Goal: Information Seeking & Learning: Find specific fact

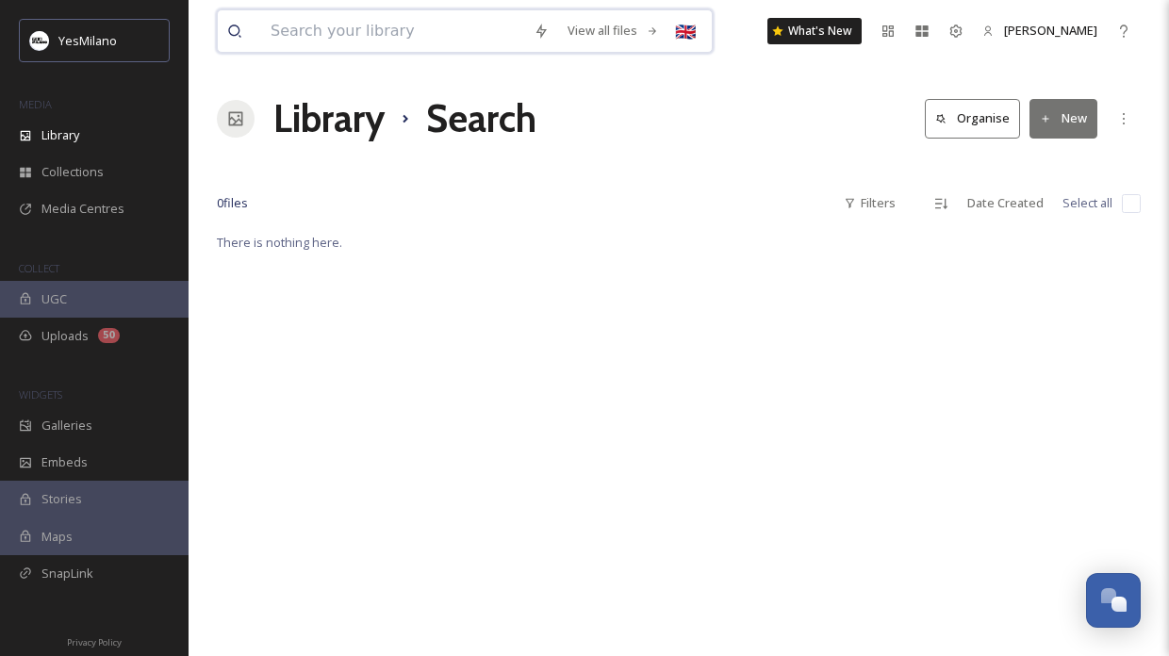
click at [377, 39] on input at bounding box center [392, 30] width 263 height 41
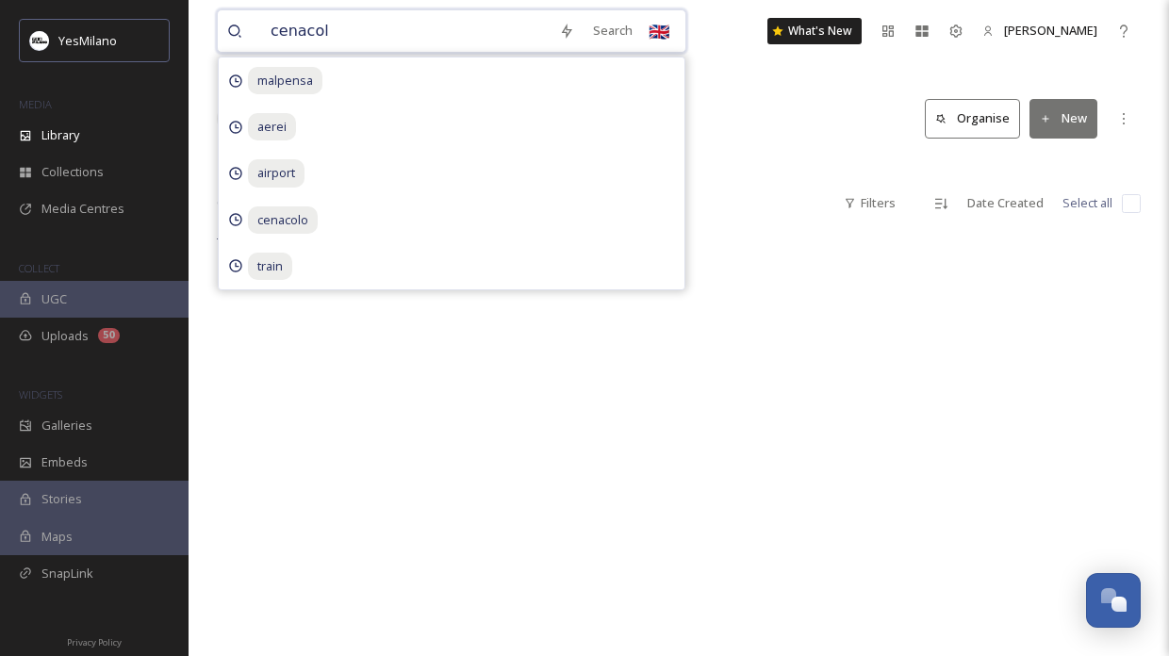
type input "cenacolo"
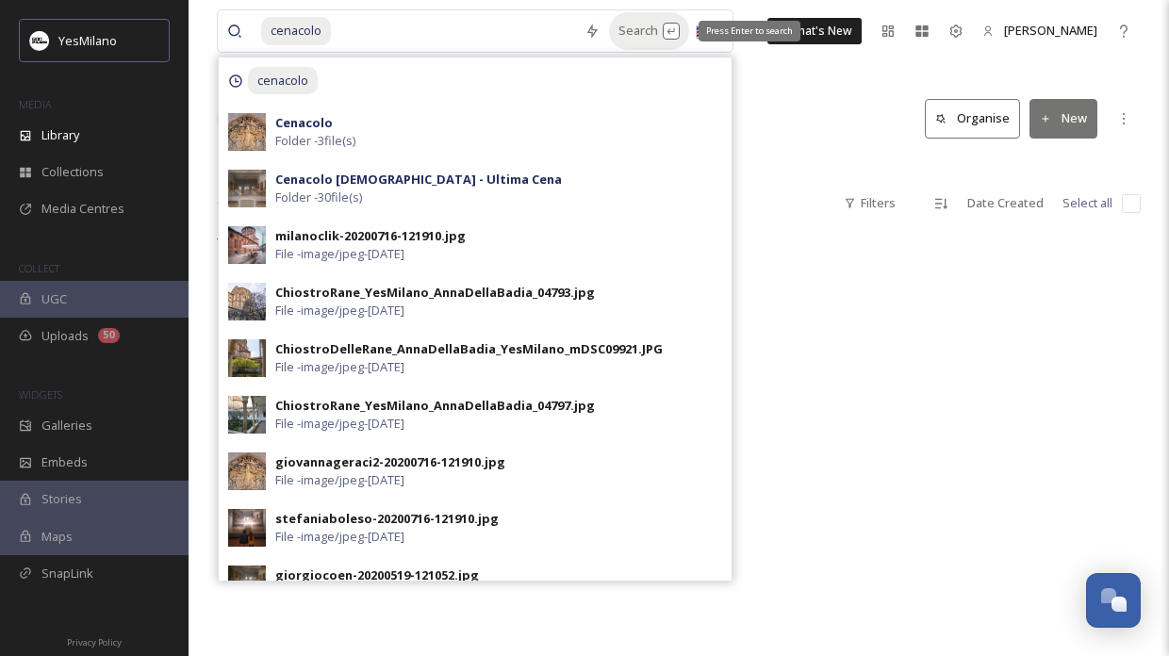
click at [632, 28] on div "Search Press Enter to search" at bounding box center [649, 30] width 80 height 37
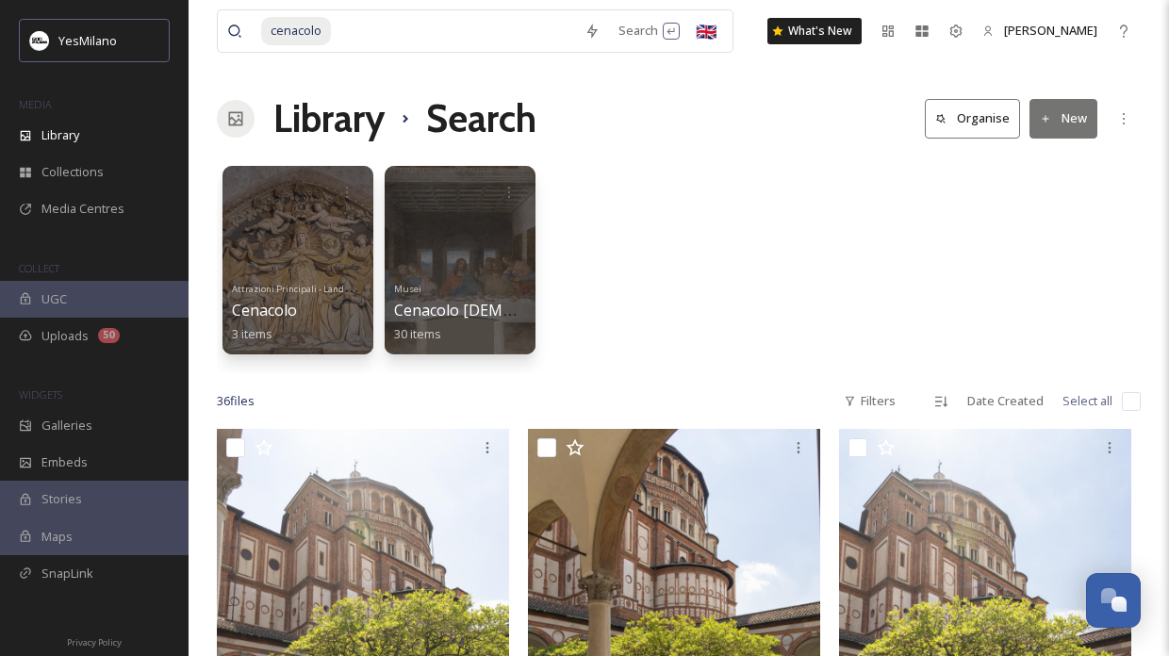
click at [855, 274] on div "Attrazioni Principali - Landmark Cenacolo 3 items Musei Cenacolo Vinciano - Ult…" at bounding box center [679, 265] width 924 height 217
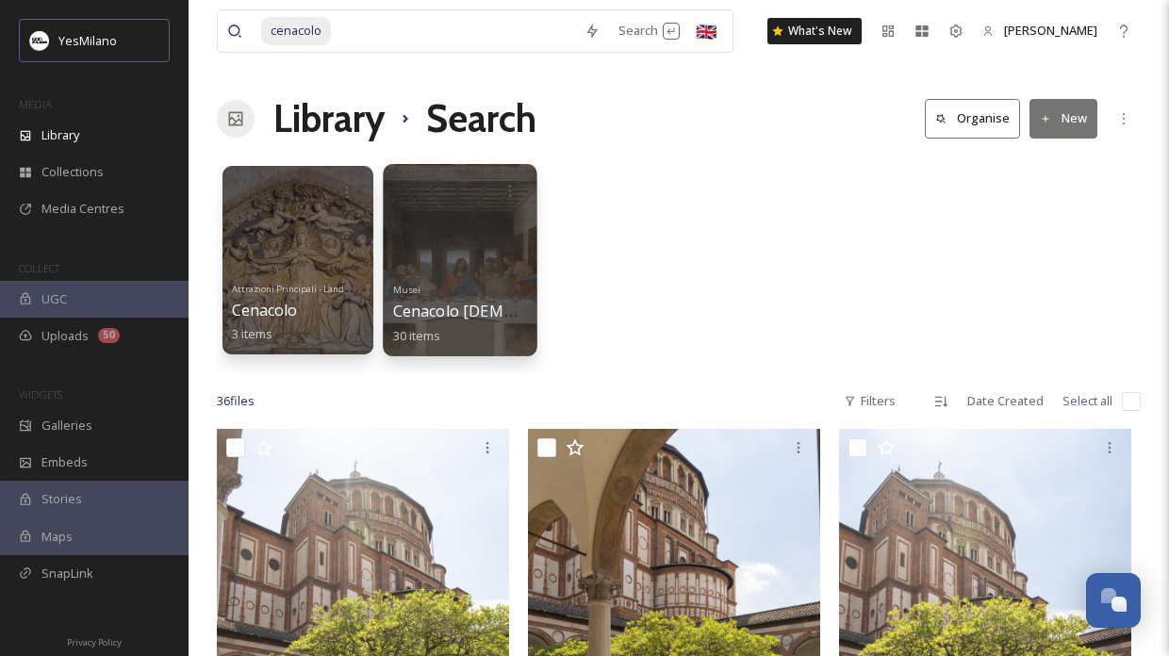
click at [477, 286] on div "Musei Cenacolo Vinciano - Ultima Cena 30 items" at bounding box center [460, 311] width 135 height 70
click at [484, 258] on div at bounding box center [460, 260] width 154 height 192
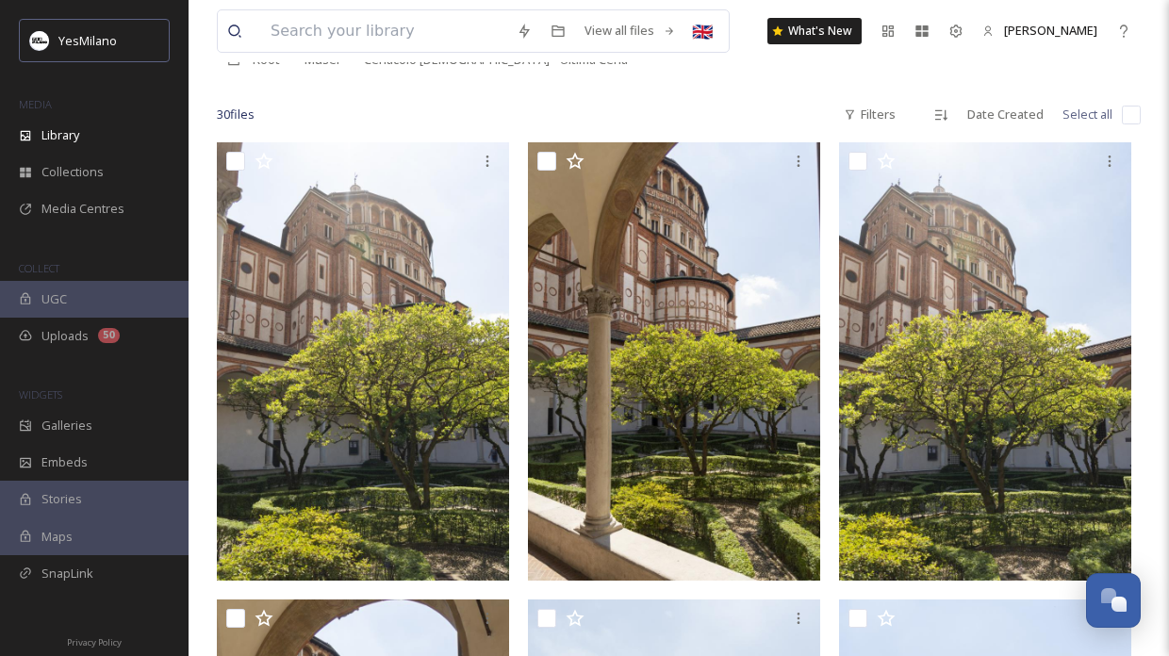
scroll to position [91, 0]
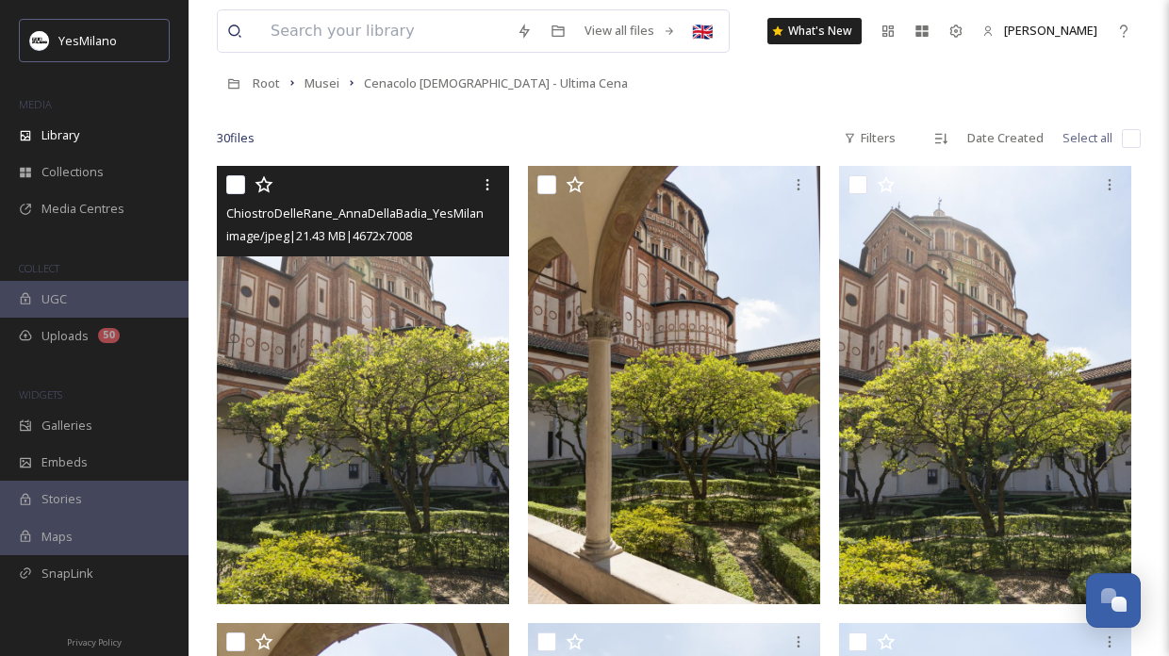
click at [358, 398] on img at bounding box center [363, 385] width 292 height 438
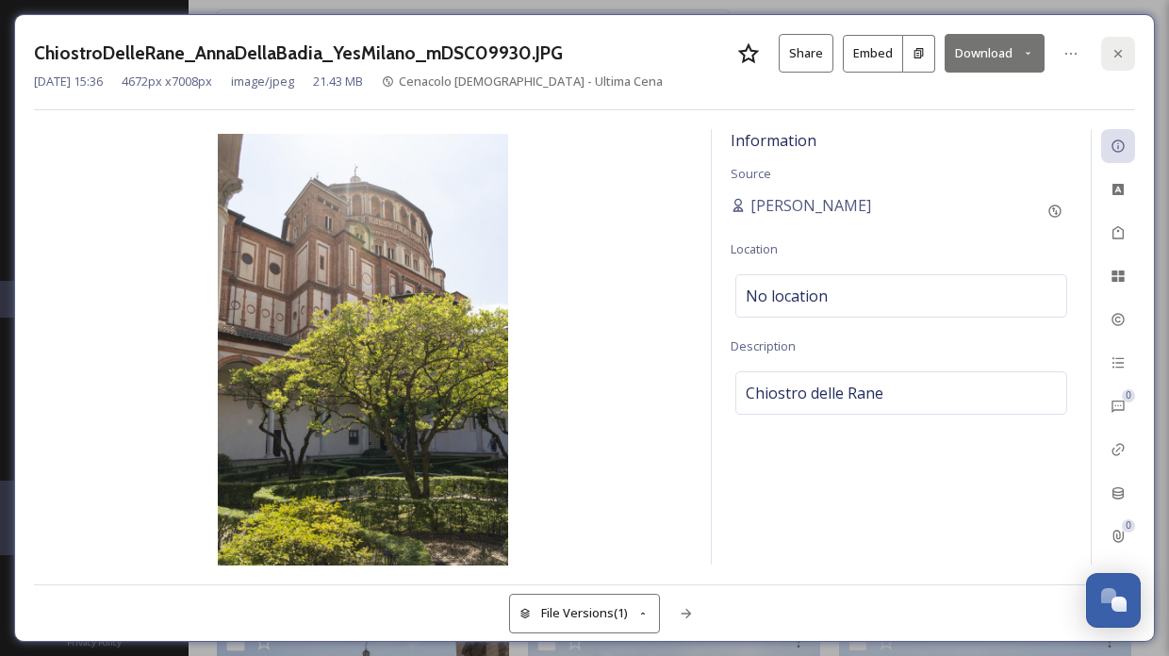
click at [1112, 60] on div at bounding box center [1118, 54] width 34 height 34
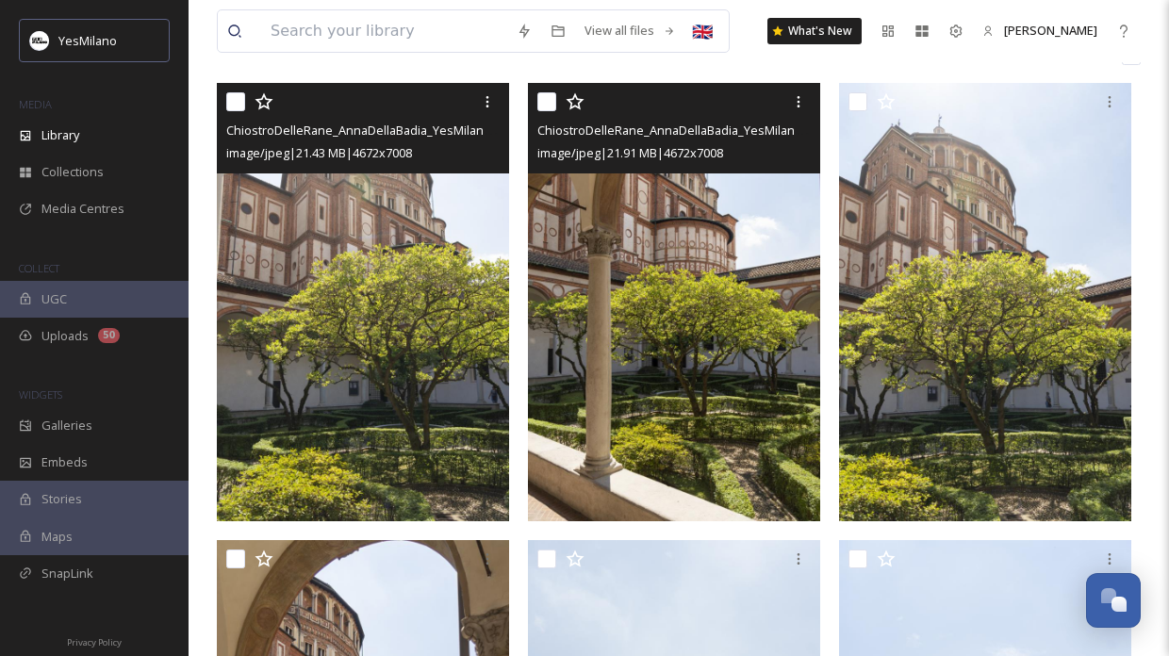
scroll to position [173, 0]
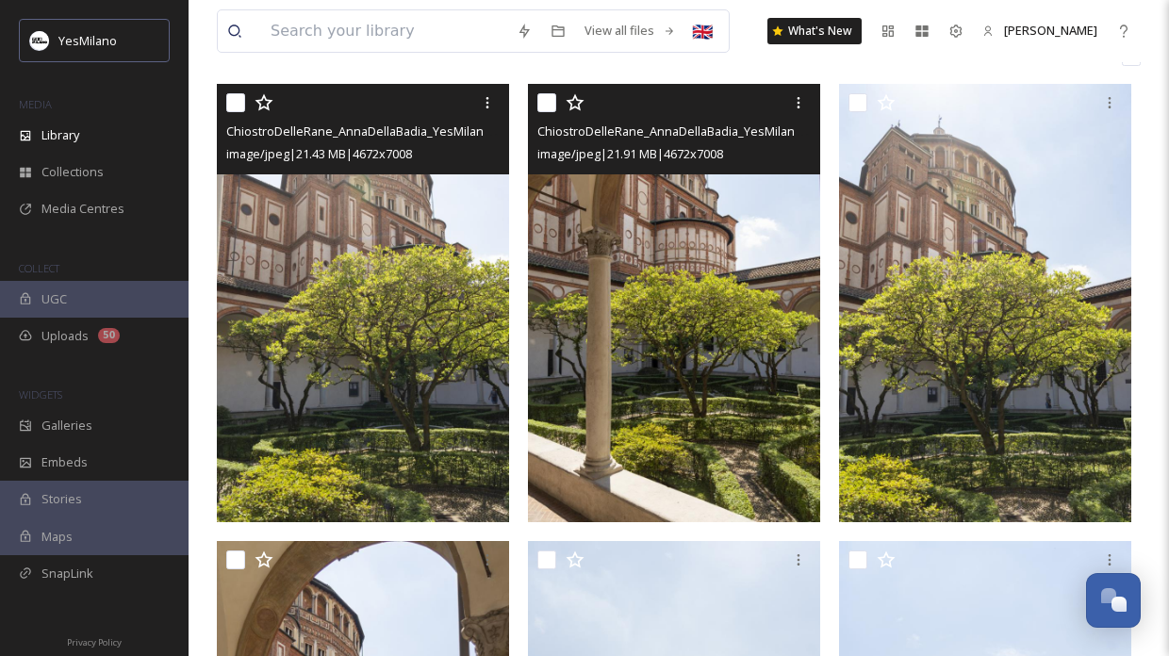
click at [700, 366] on img at bounding box center [674, 303] width 292 height 438
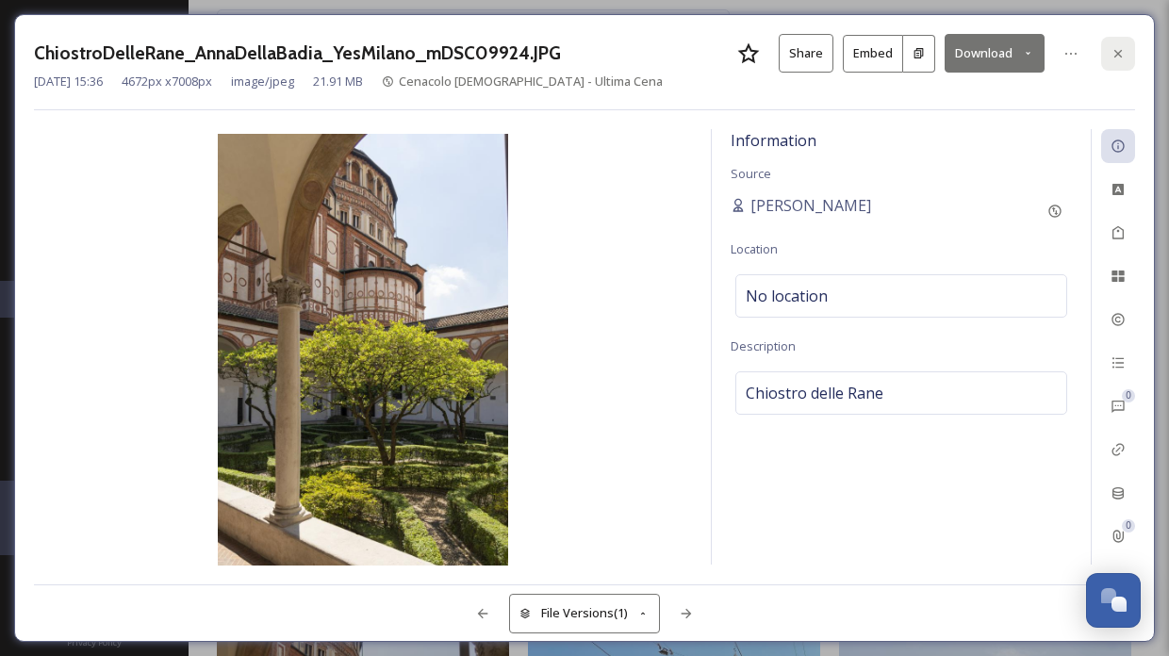
click at [1119, 48] on icon at bounding box center [1118, 53] width 15 height 15
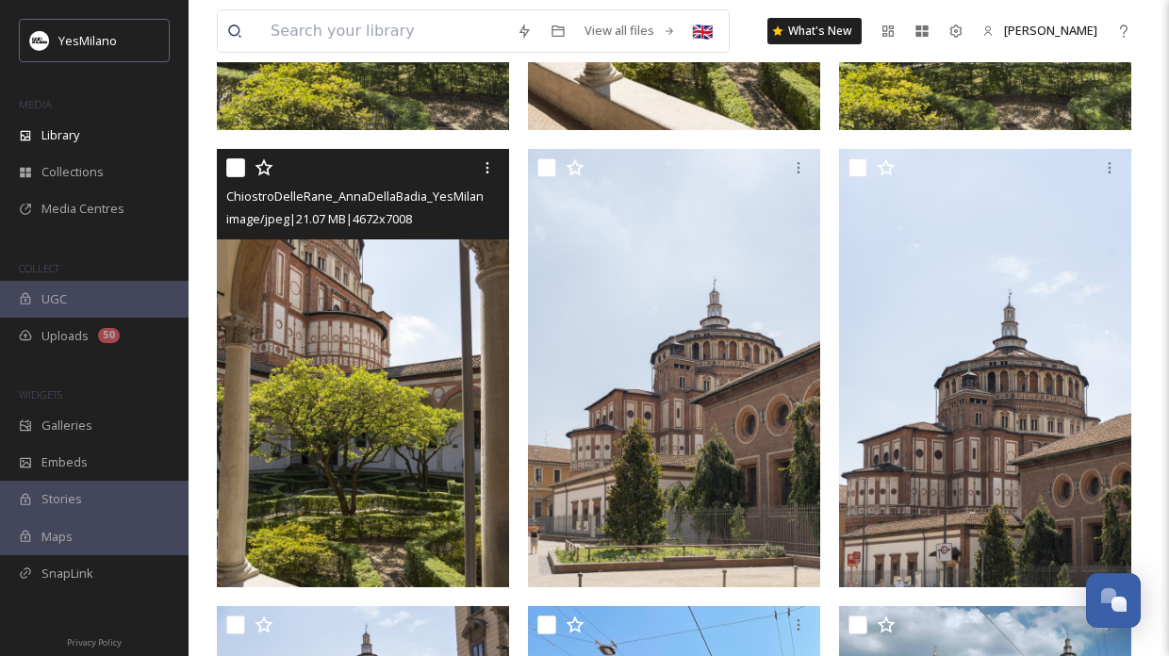
scroll to position [591, 0]
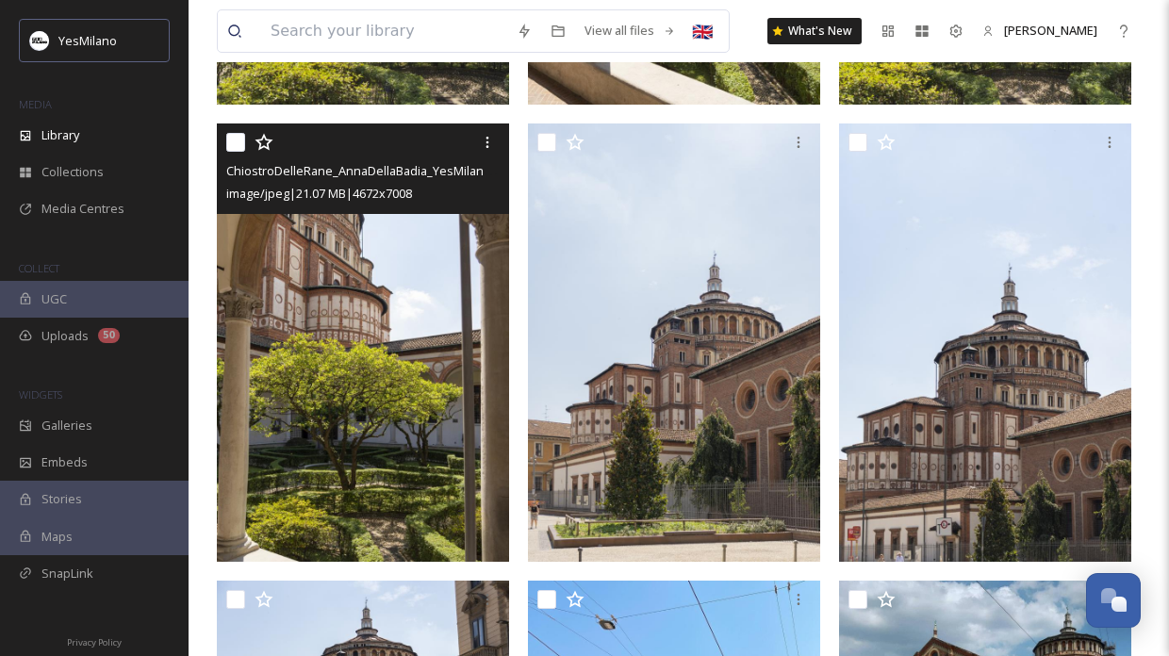
click at [379, 449] on img at bounding box center [363, 343] width 292 height 438
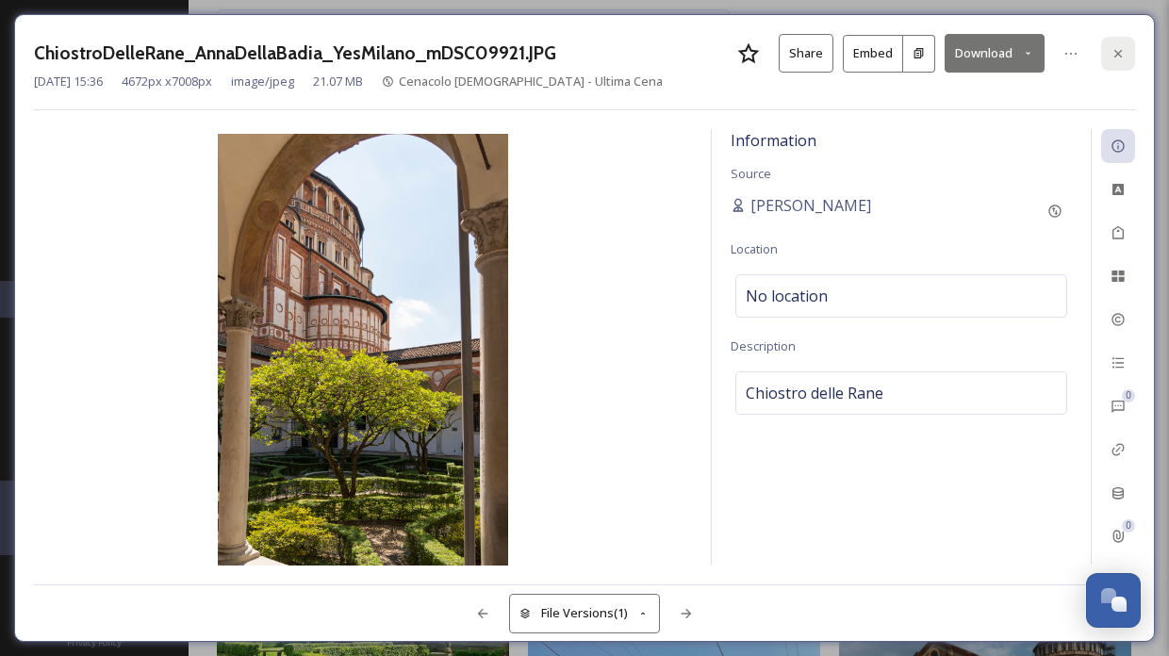
click at [1122, 47] on icon at bounding box center [1118, 53] width 15 height 15
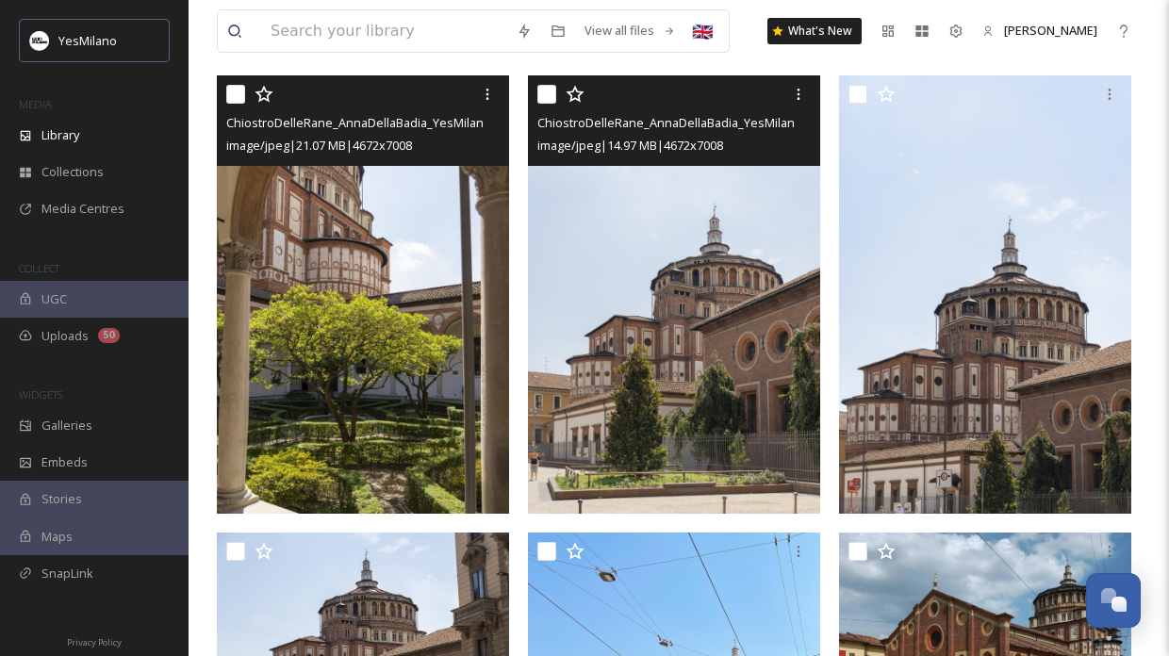
scroll to position [644, 0]
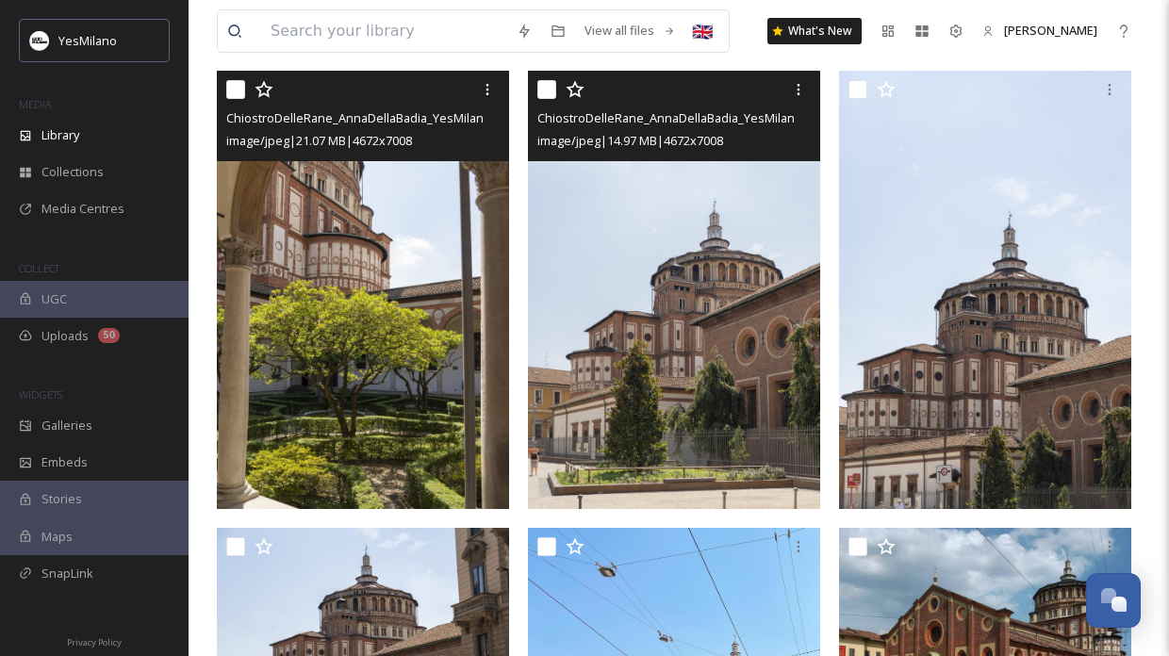
click at [759, 416] on img at bounding box center [674, 290] width 292 height 438
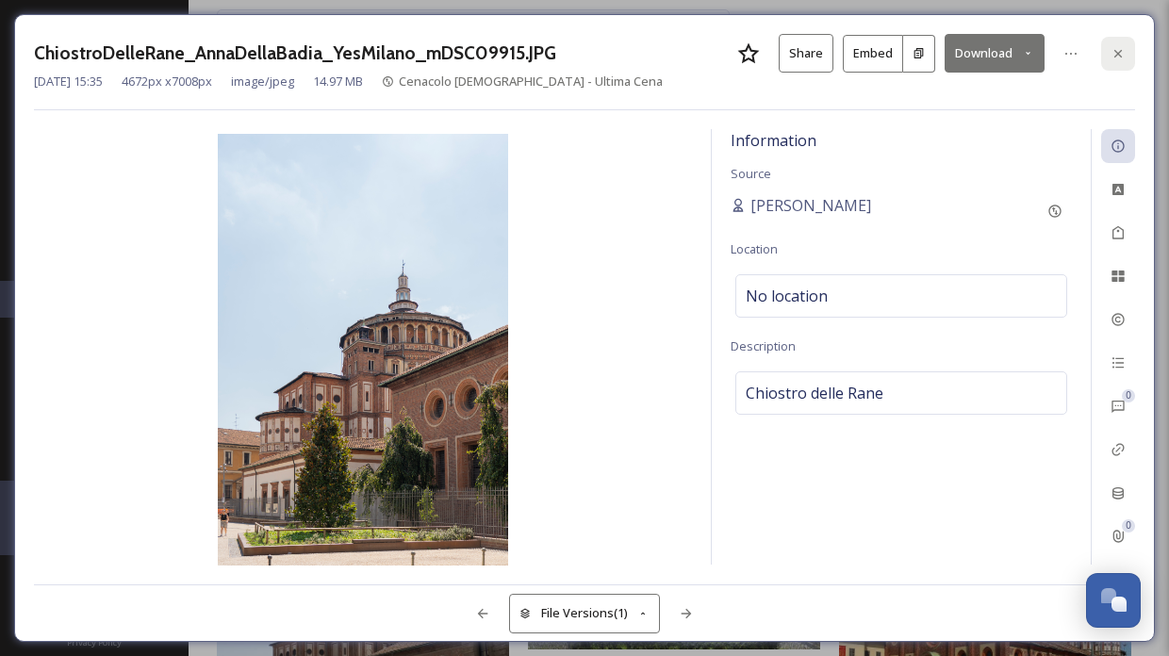
click at [1112, 61] on div at bounding box center [1118, 54] width 34 height 34
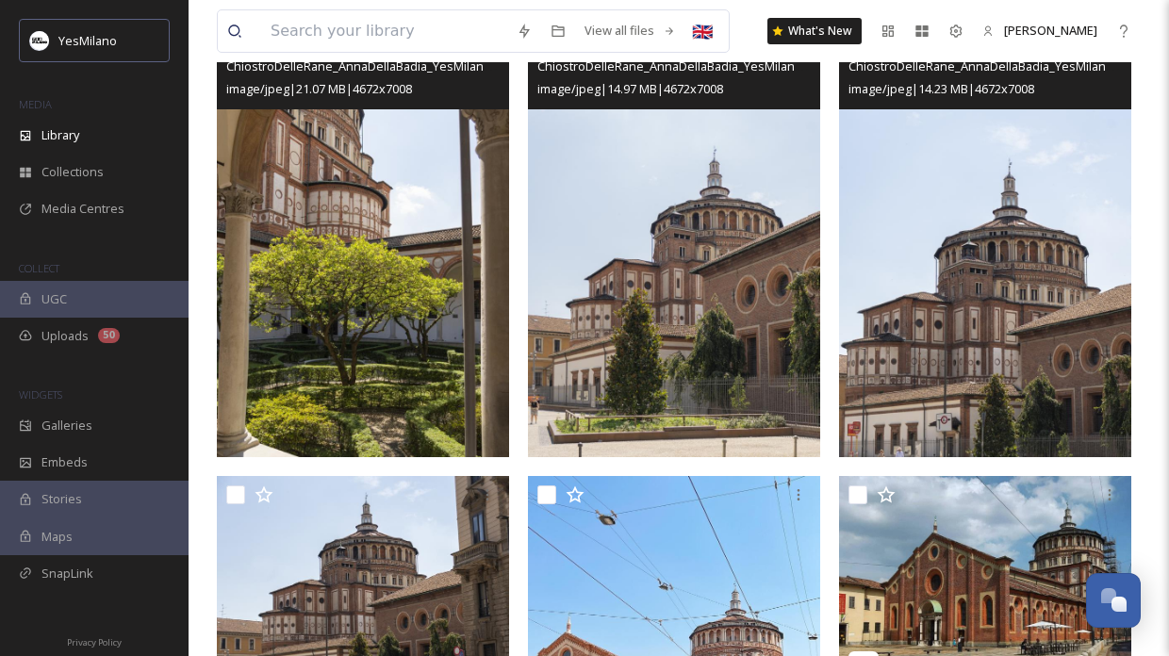
scroll to position [711, 0]
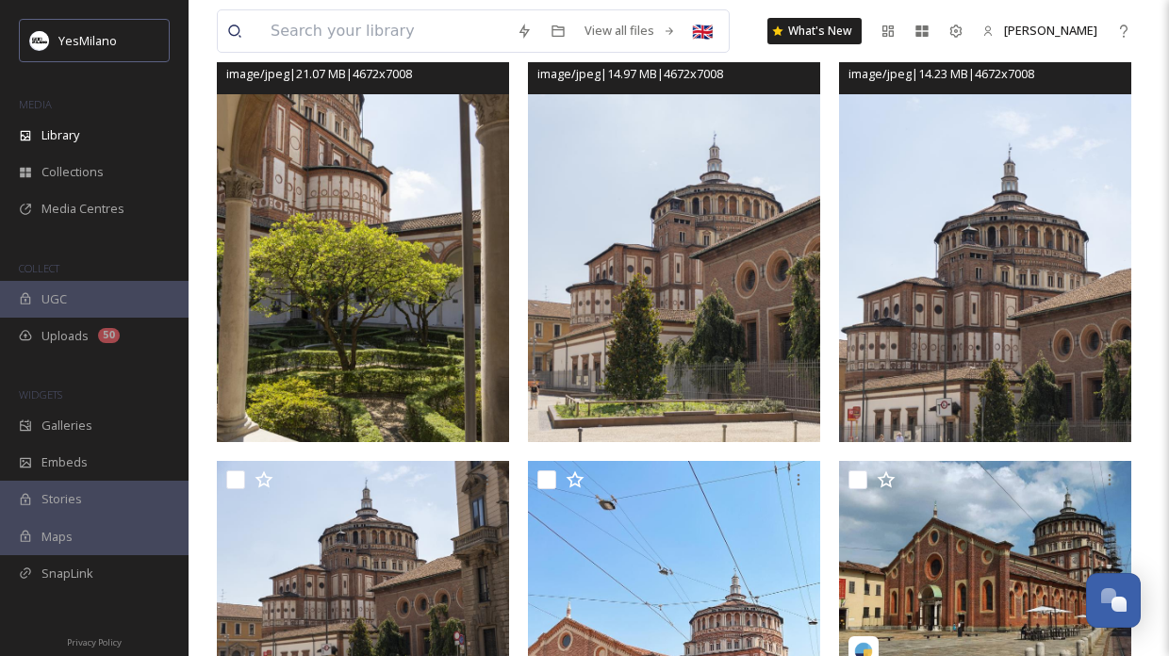
click at [986, 306] on img at bounding box center [985, 223] width 292 height 438
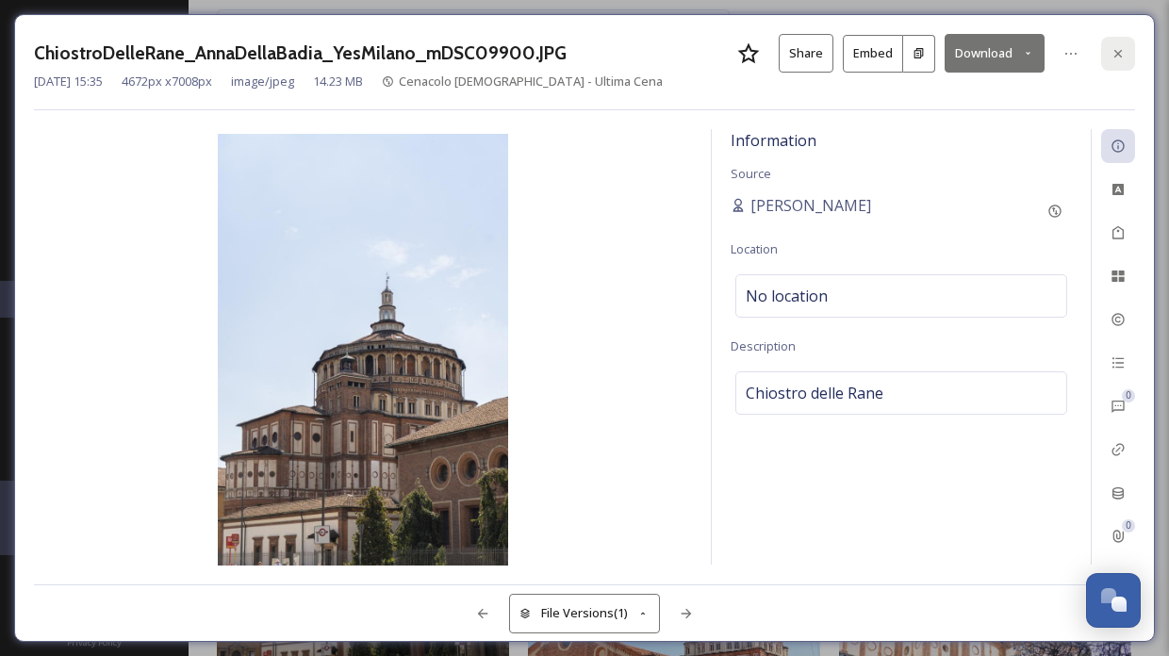
click at [1120, 56] on icon at bounding box center [1118, 53] width 15 height 15
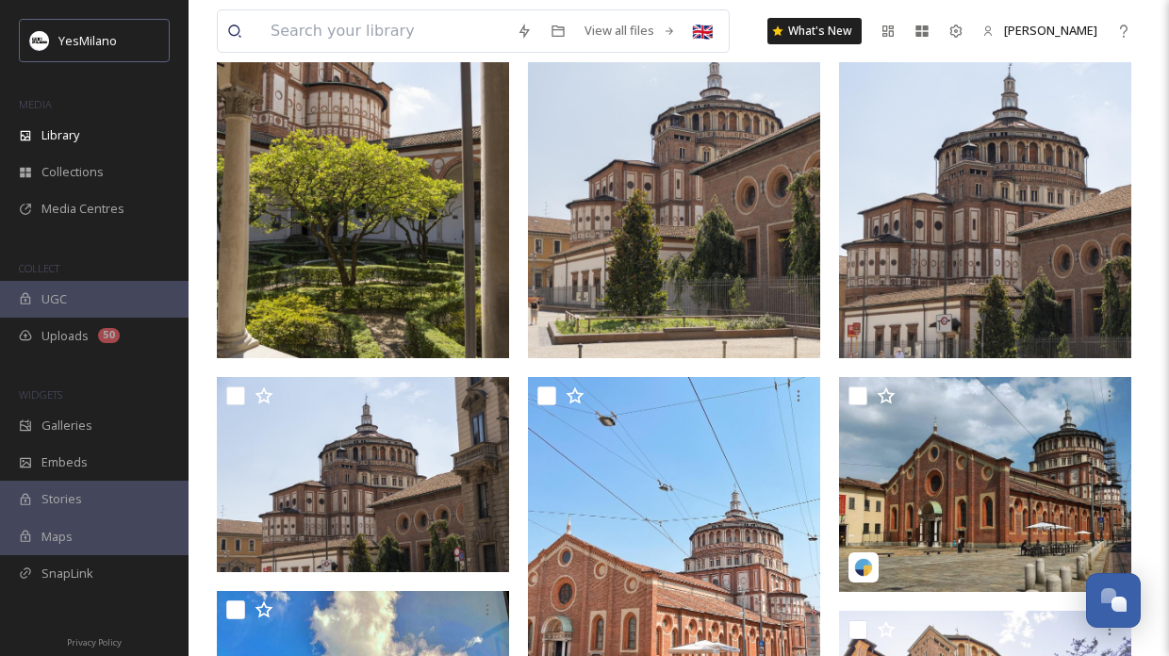
scroll to position [793, 0]
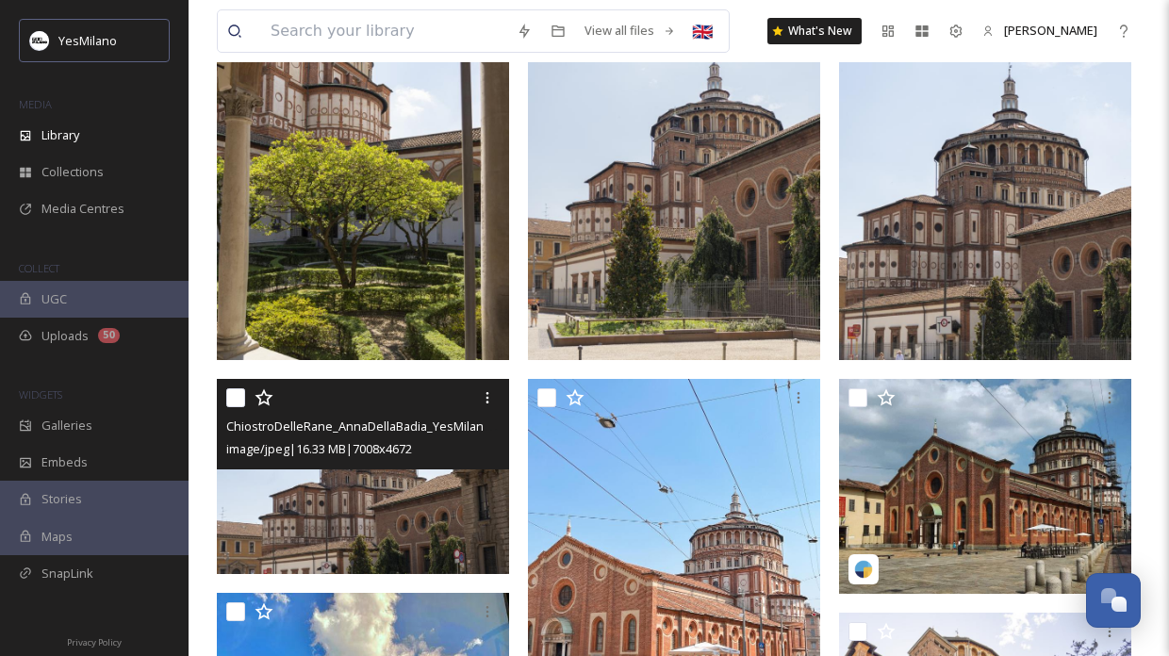
click at [297, 515] on img at bounding box center [363, 476] width 292 height 195
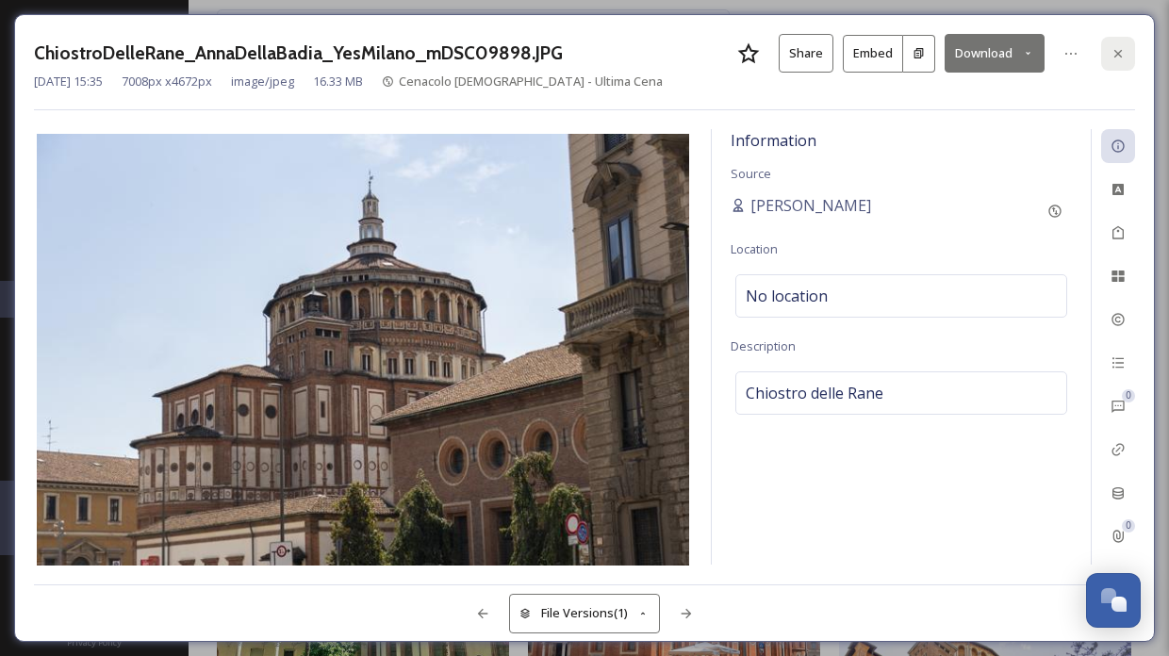
click at [1116, 55] on icon at bounding box center [1118, 53] width 8 height 8
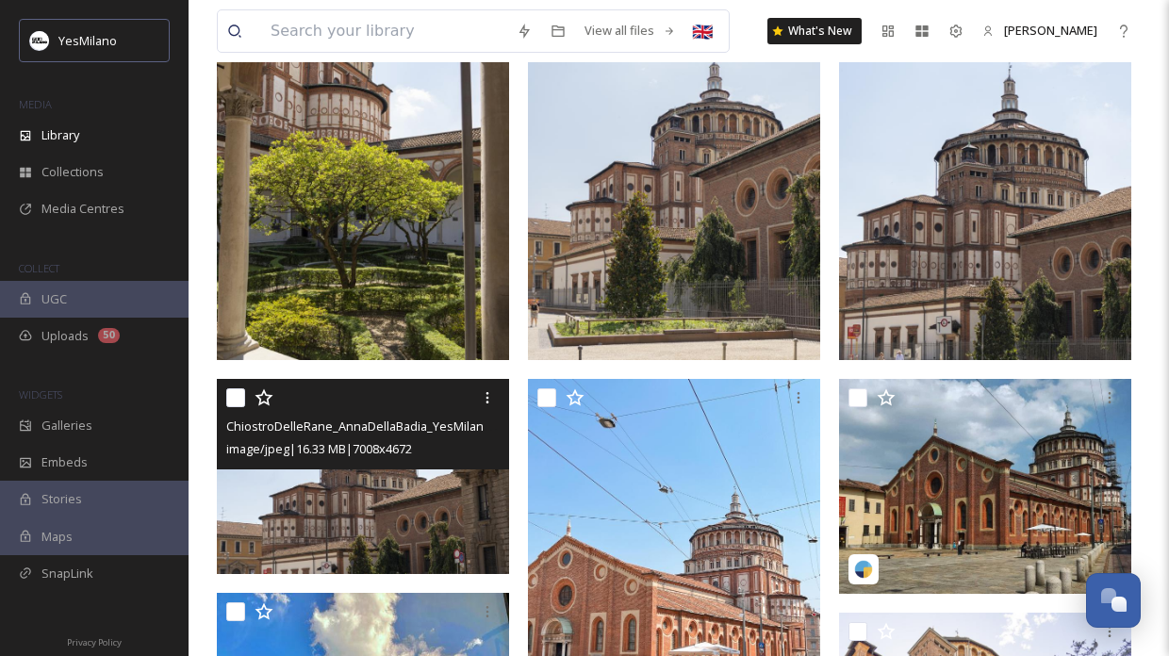
scroll to position [679, 0]
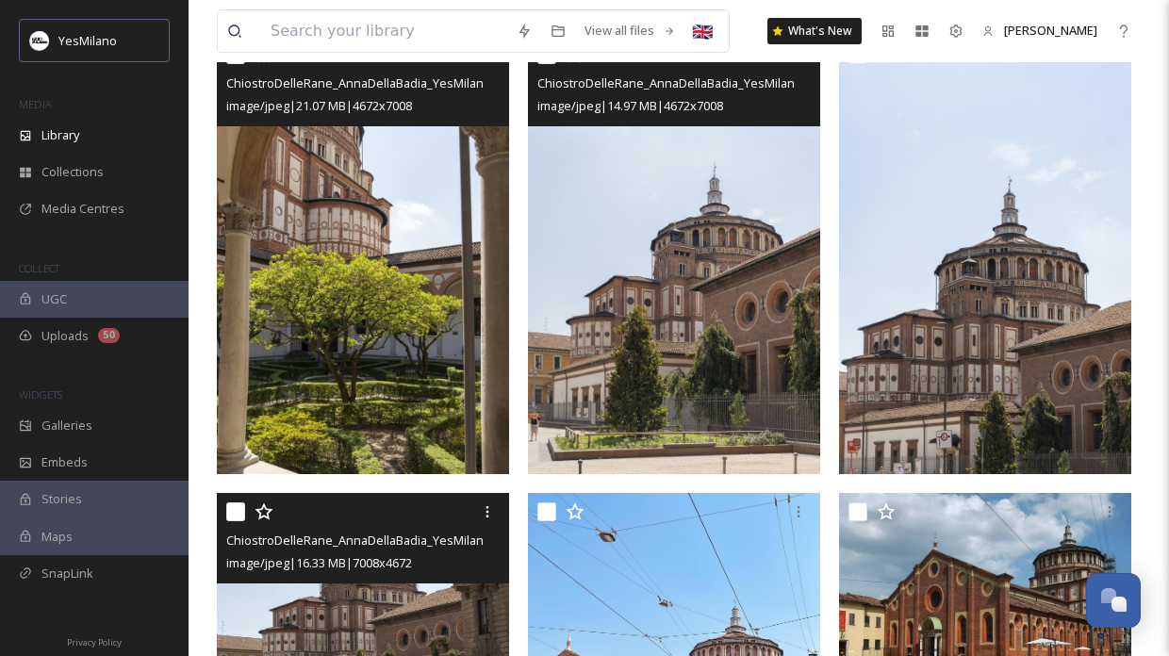
click at [674, 318] on img at bounding box center [674, 255] width 292 height 438
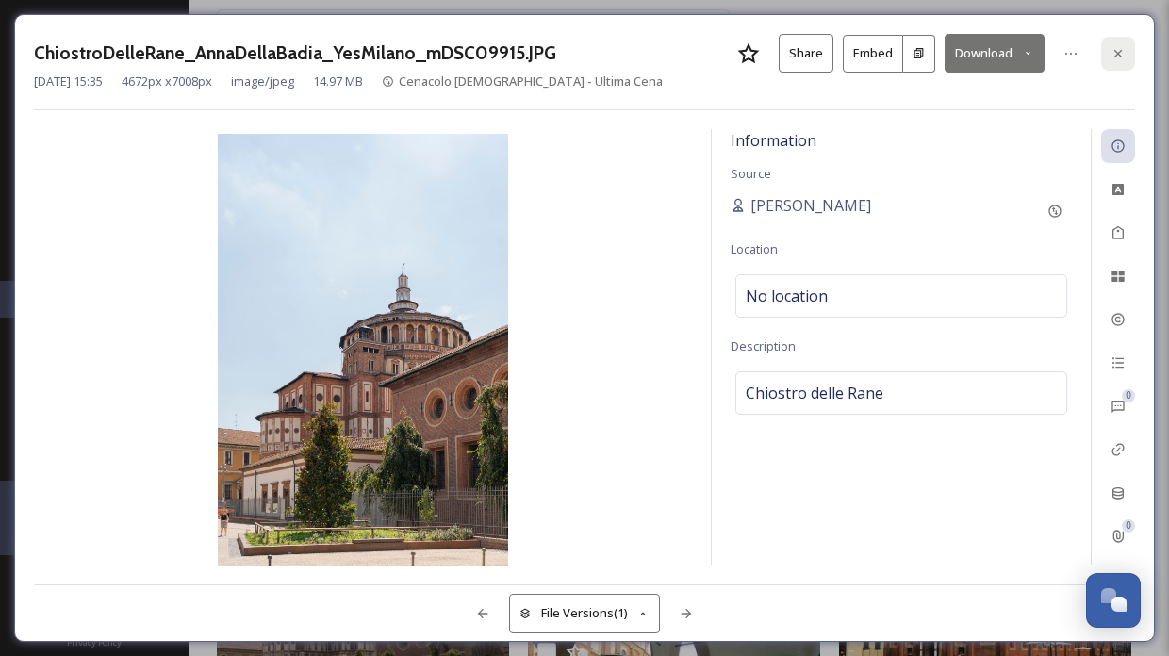
click at [1129, 61] on div at bounding box center [1118, 54] width 34 height 34
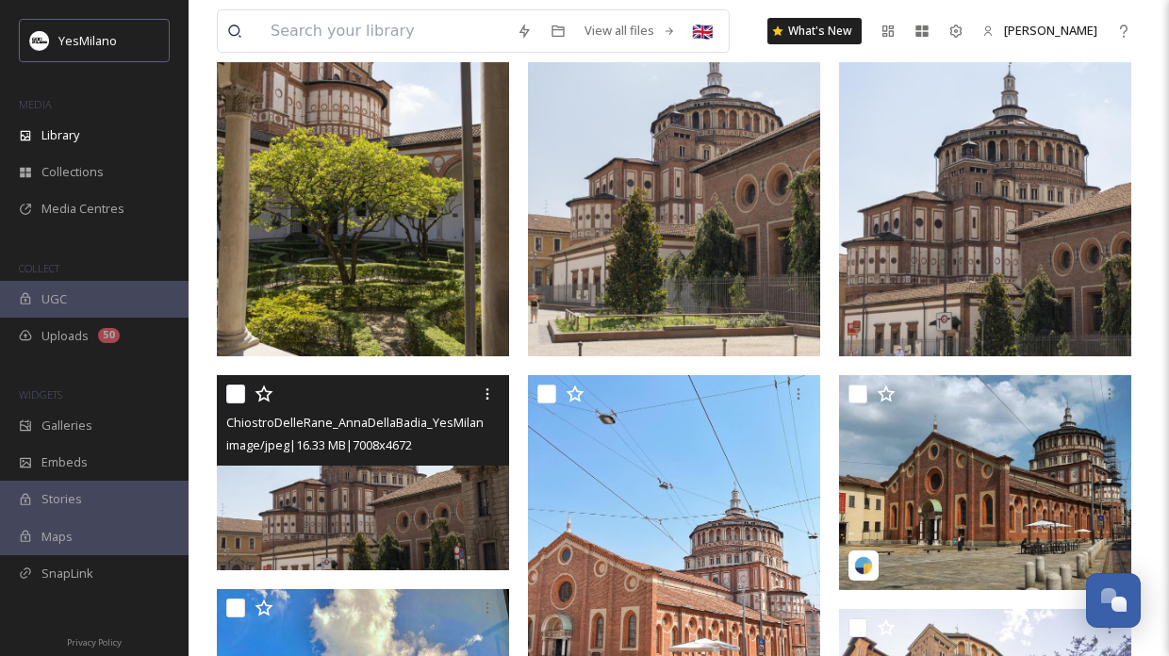
scroll to position [799, 0]
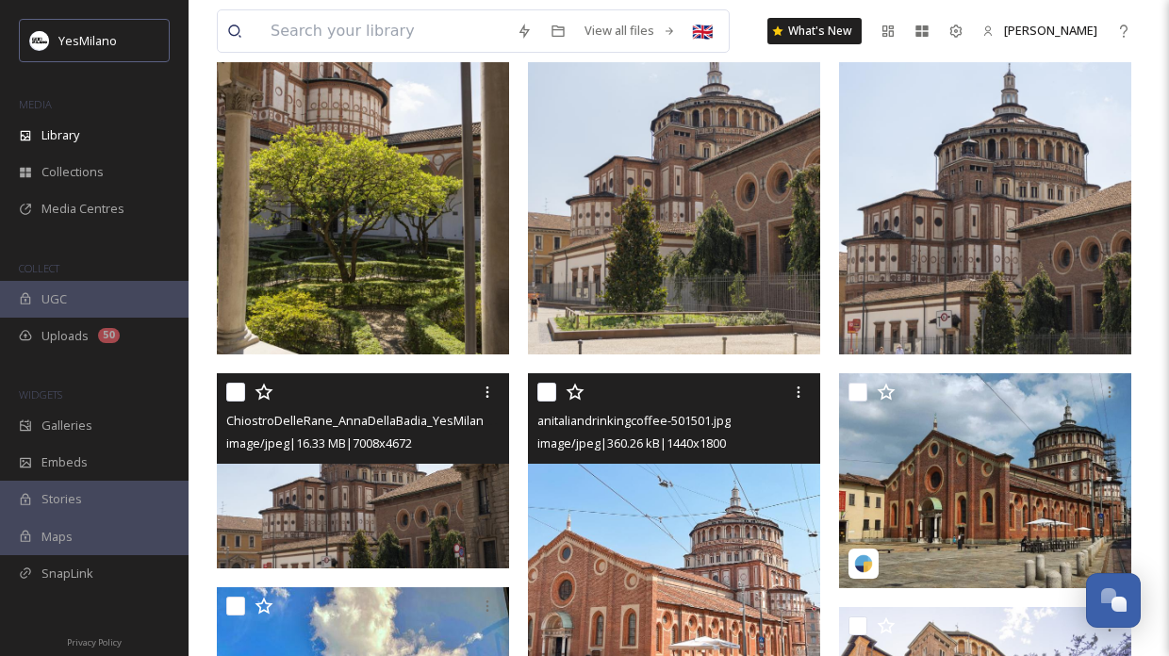
click at [673, 508] on img at bounding box center [674, 556] width 292 height 366
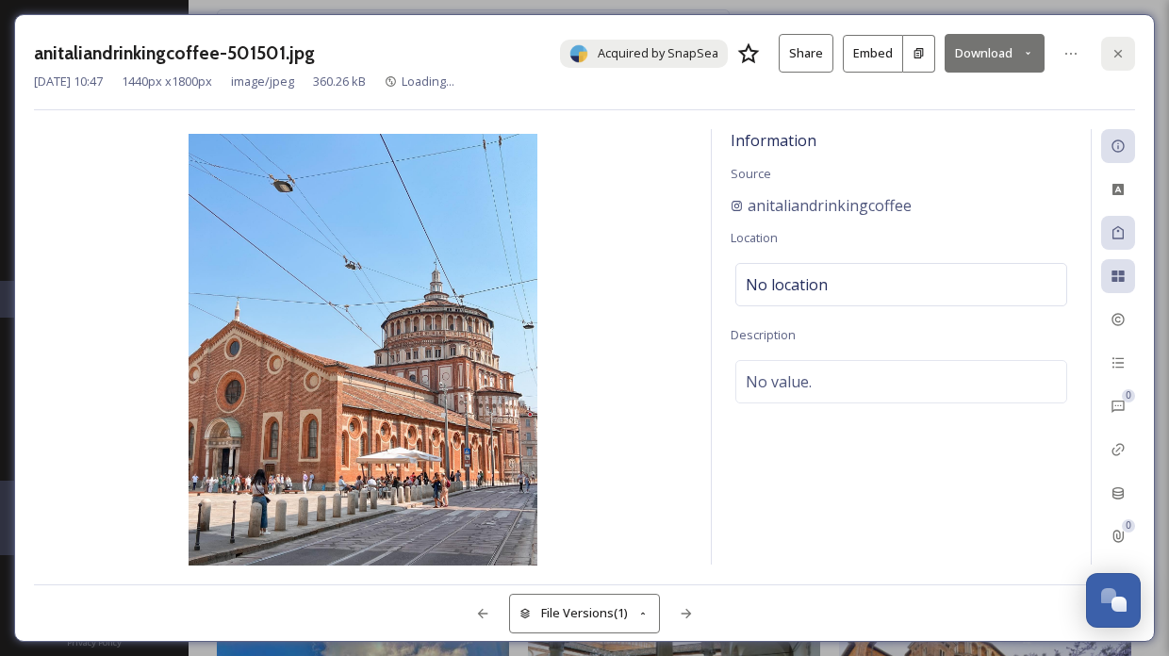
click at [1128, 47] on div at bounding box center [1118, 54] width 34 height 34
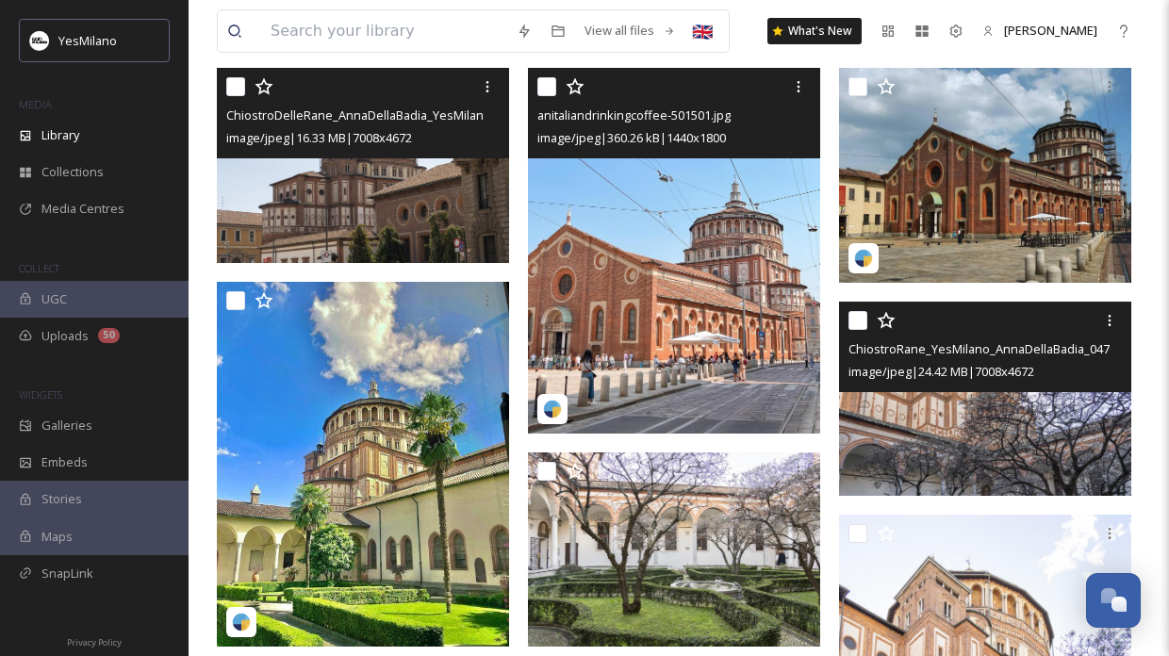
scroll to position [1107, 0]
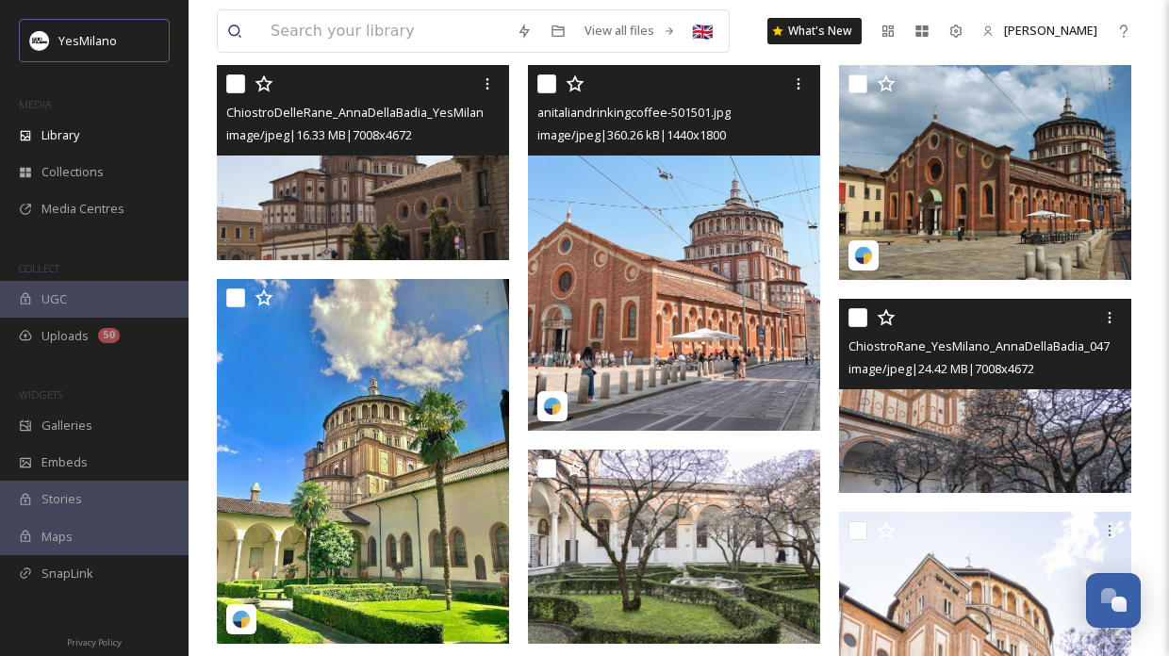
click at [921, 449] on img at bounding box center [985, 396] width 292 height 195
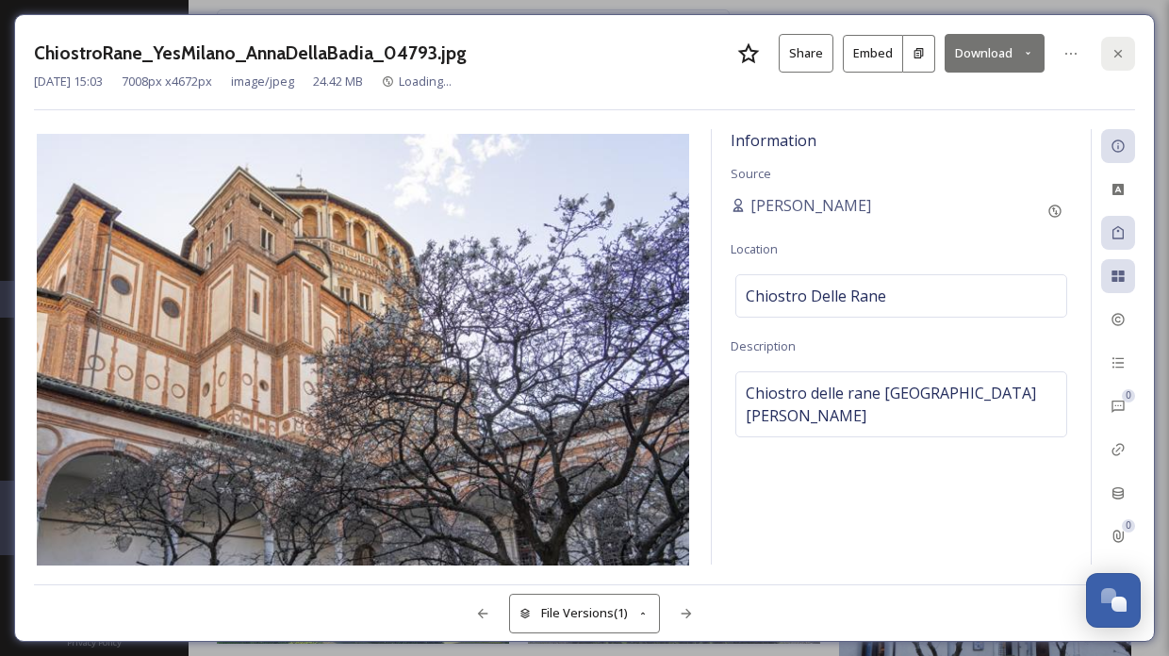
click at [1122, 50] on icon at bounding box center [1118, 53] width 15 height 15
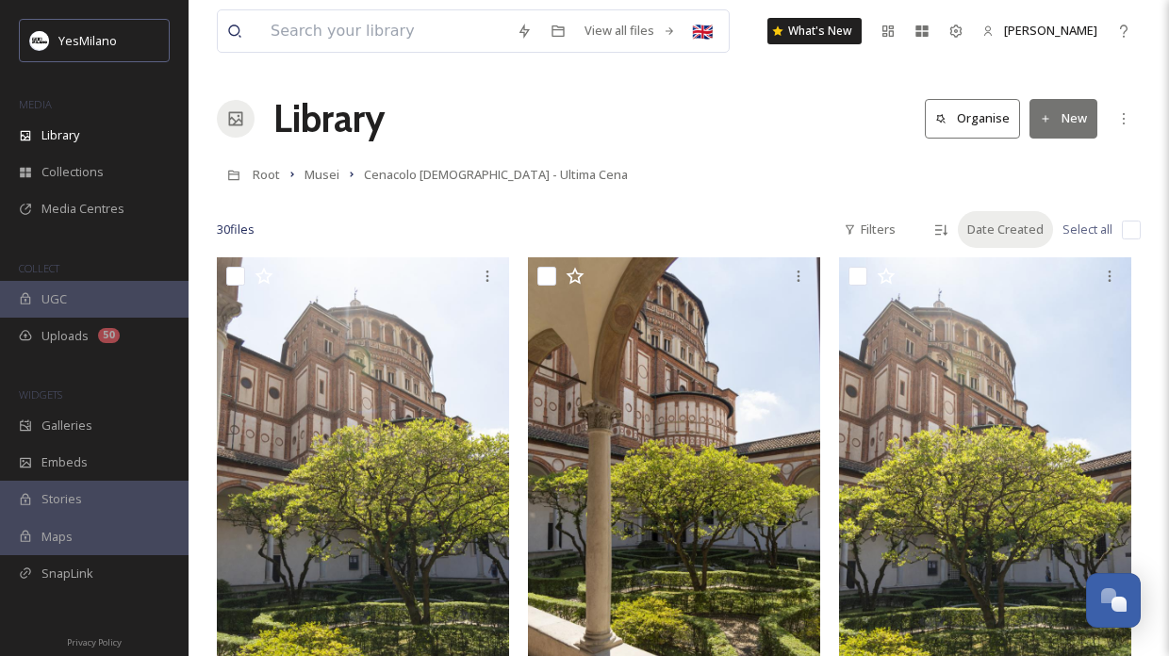
click at [1029, 237] on div "Date Created" at bounding box center [1005, 229] width 95 height 37
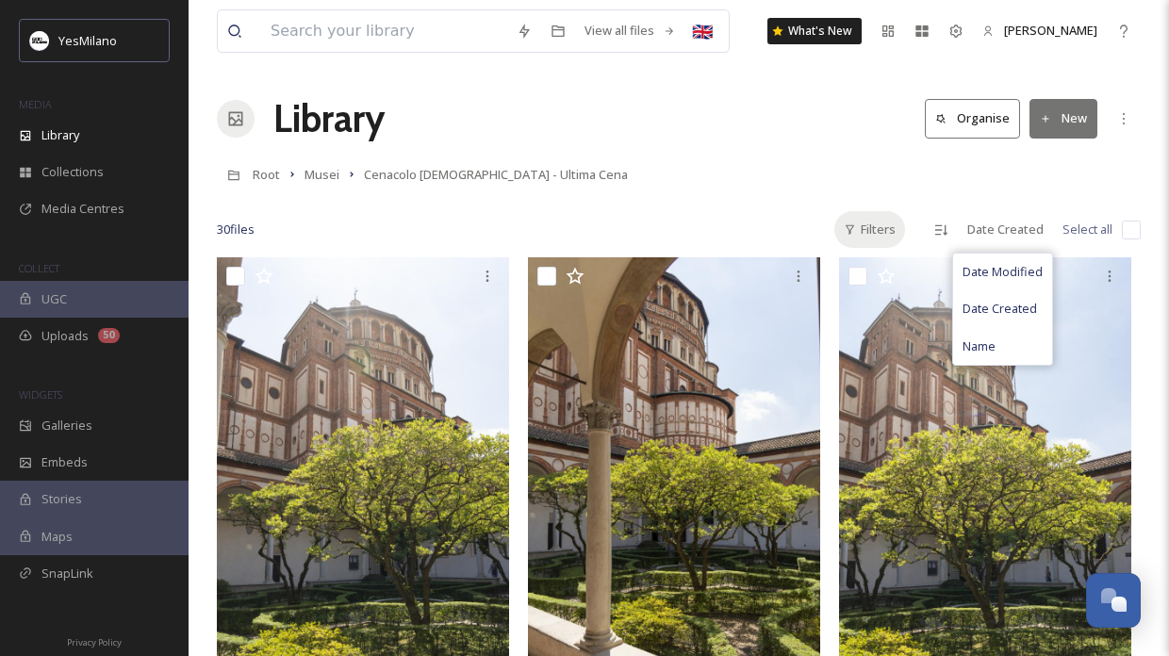
click at [898, 232] on div "Filters" at bounding box center [869, 229] width 71 height 37
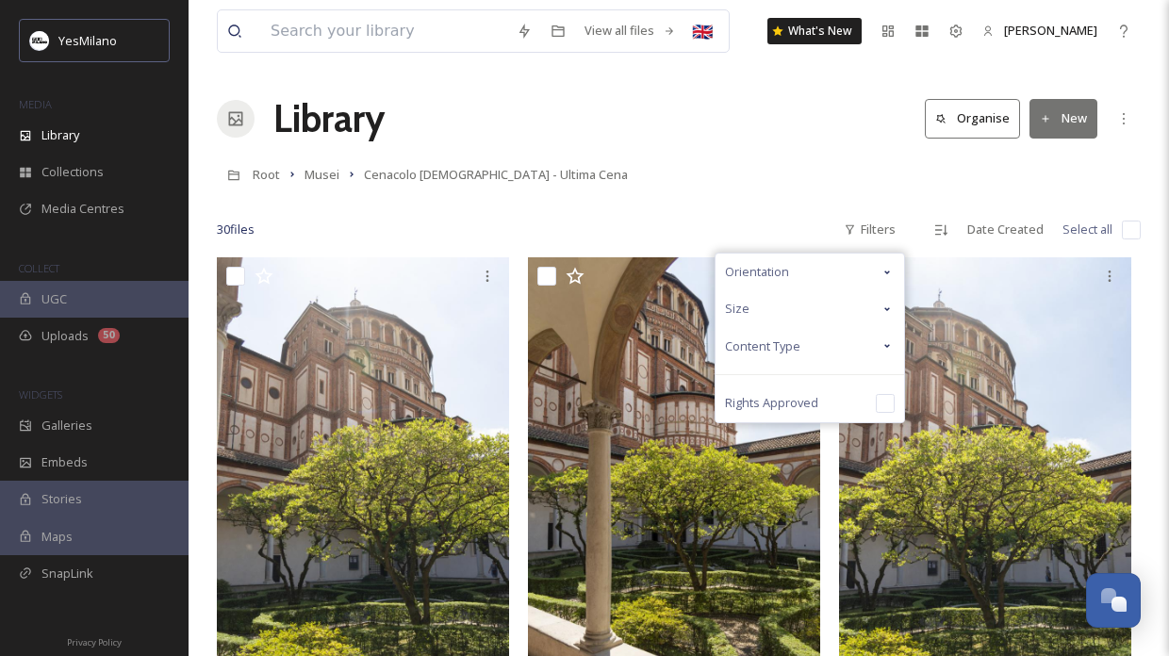
click at [831, 302] on div "Size" at bounding box center [810, 308] width 189 height 37
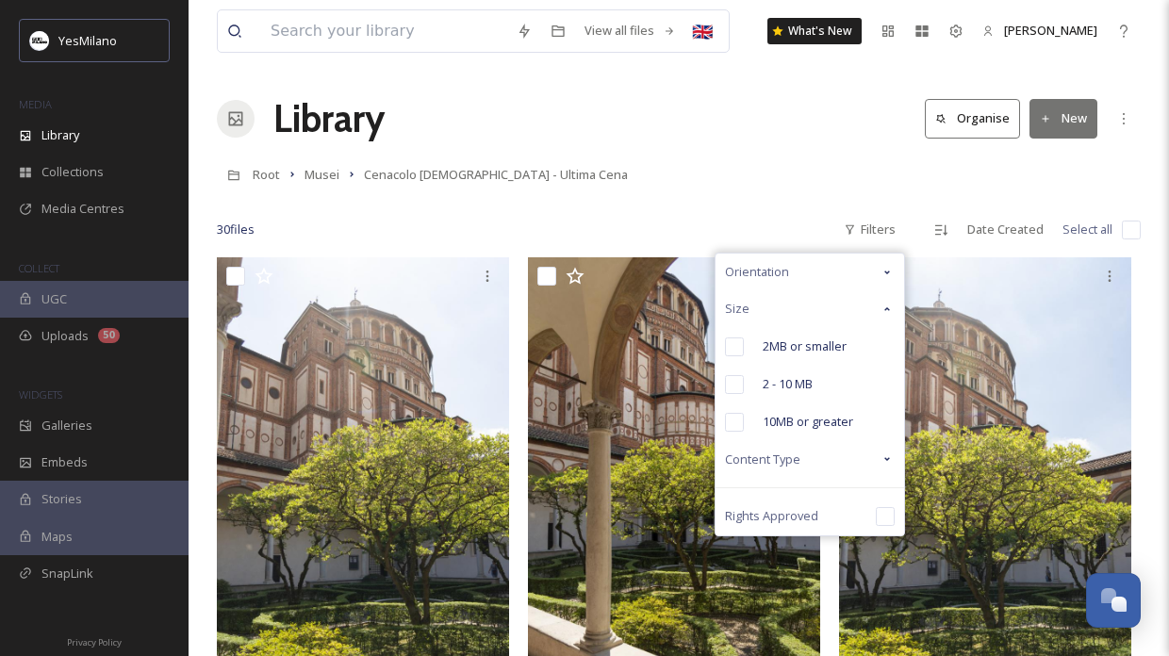
click at [833, 276] on div "Orientation" at bounding box center [810, 272] width 189 height 37
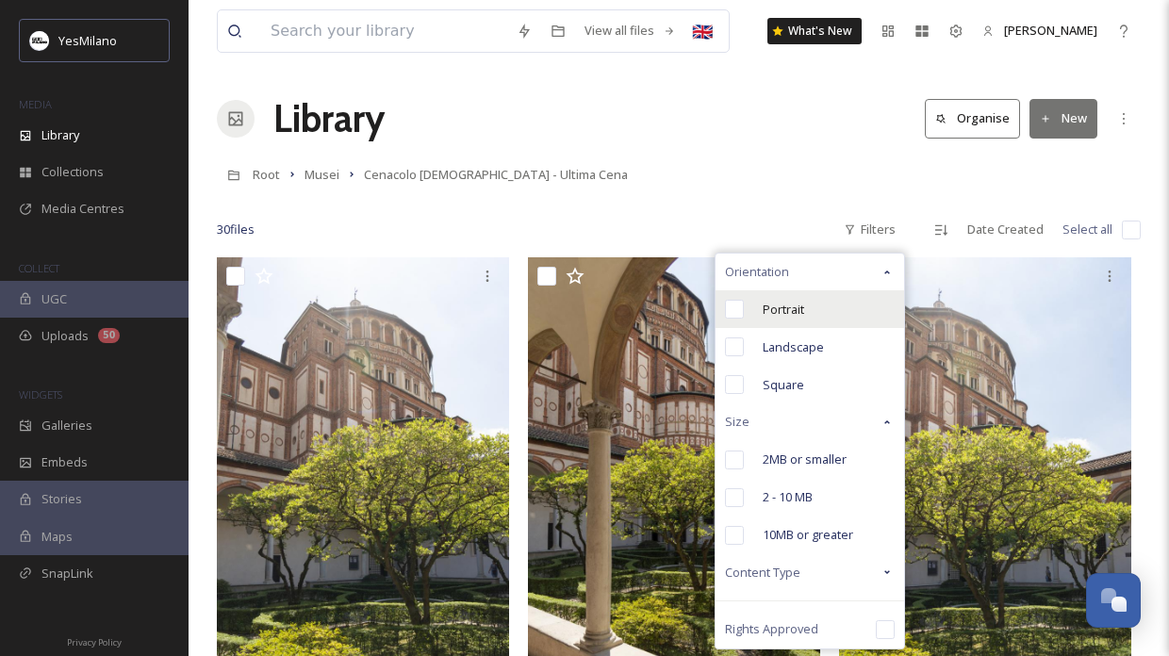
click at [803, 315] on span "Portrait" at bounding box center [783, 310] width 41 height 18
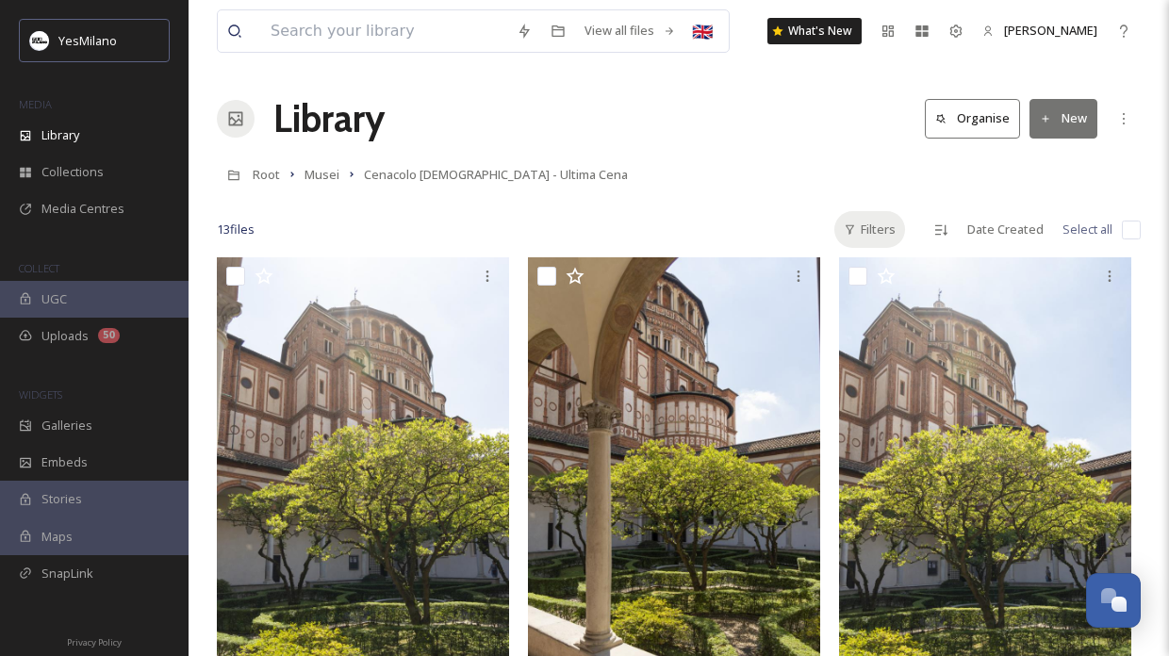
click at [898, 228] on div "Filters" at bounding box center [869, 229] width 71 height 37
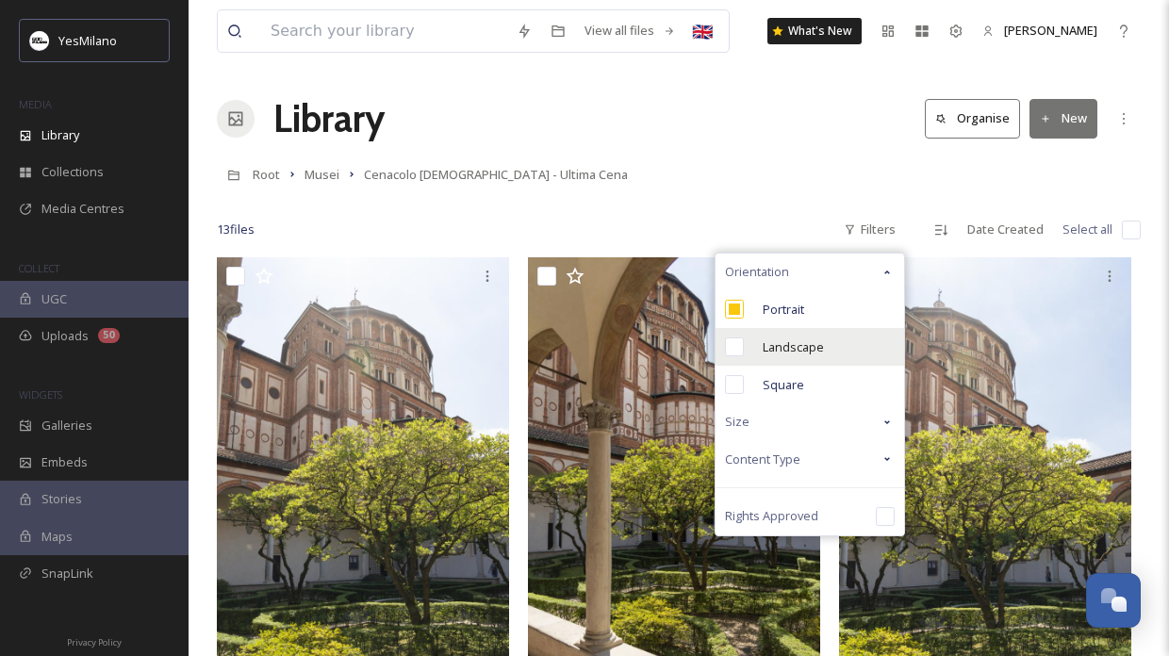
click at [792, 333] on div "Landscape" at bounding box center [810, 347] width 189 height 38
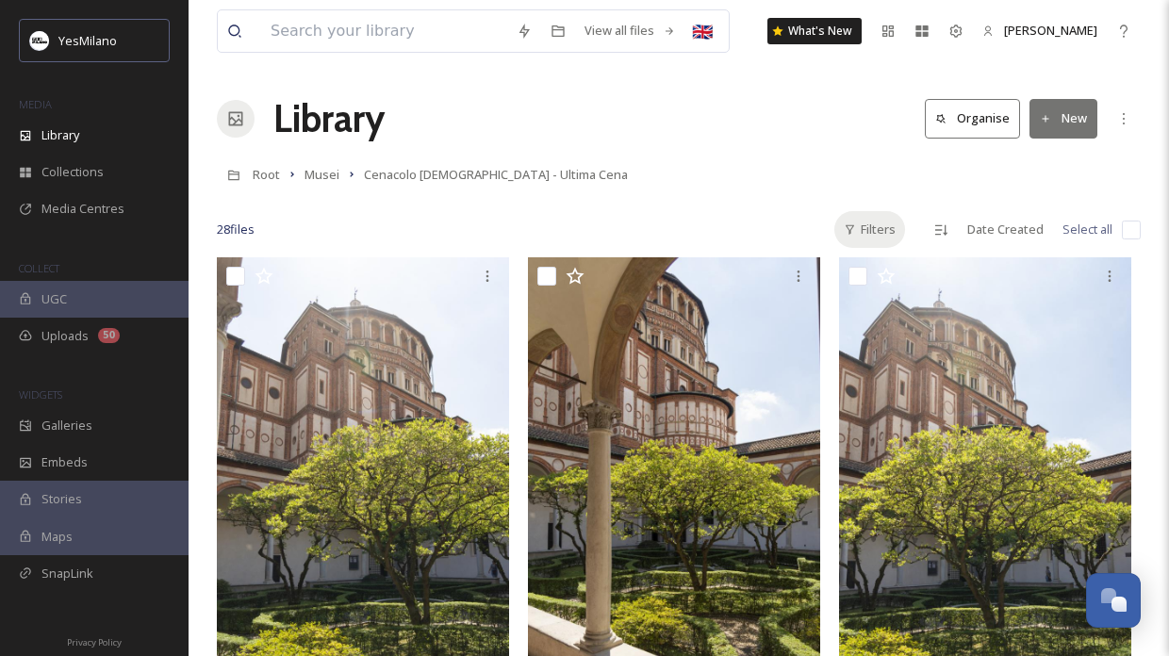
click at [868, 239] on div "Filters" at bounding box center [869, 229] width 71 height 37
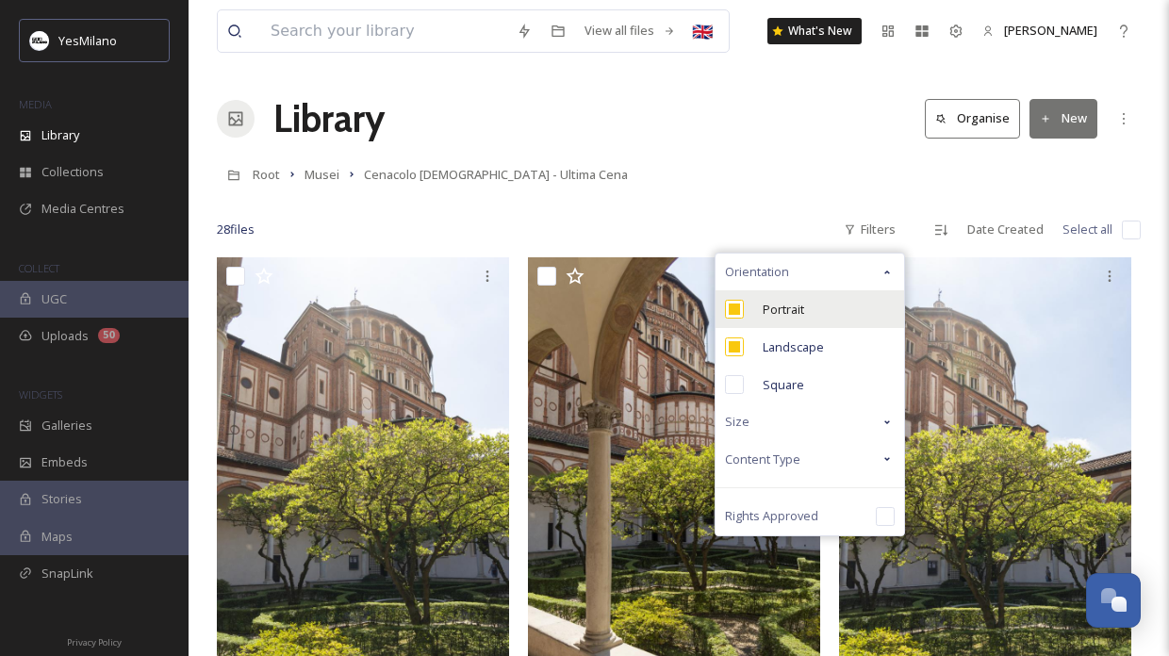
click at [817, 308] on div "Portrait" at bounding box center [810, 309] width 189 height 38
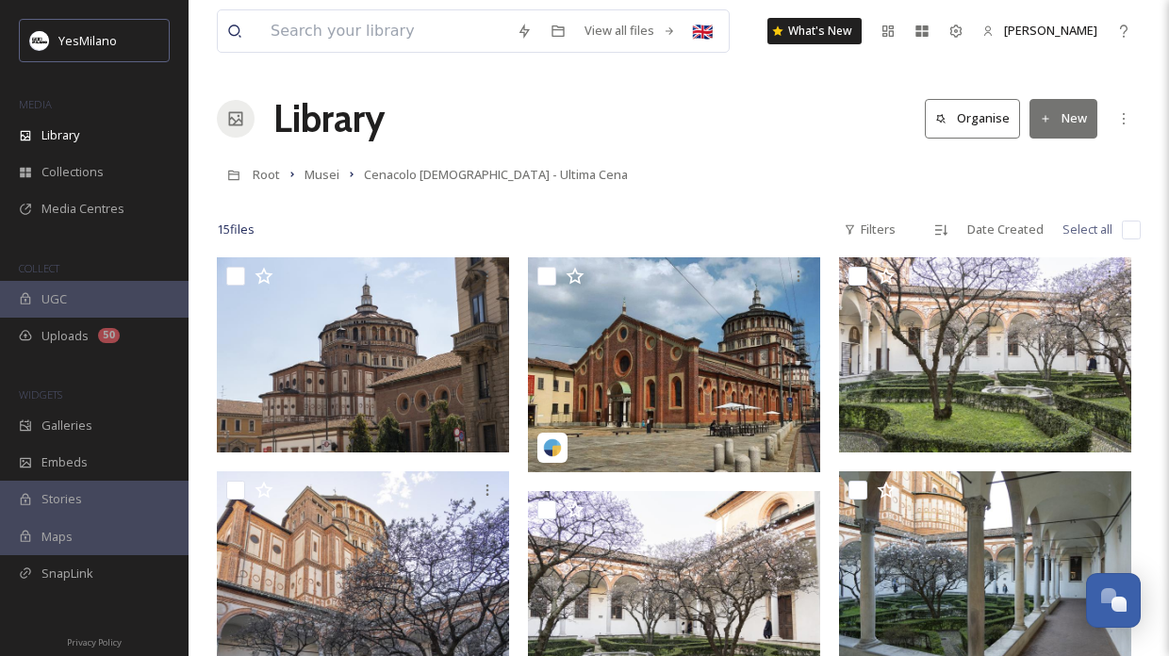
scroll to position [32, 0]
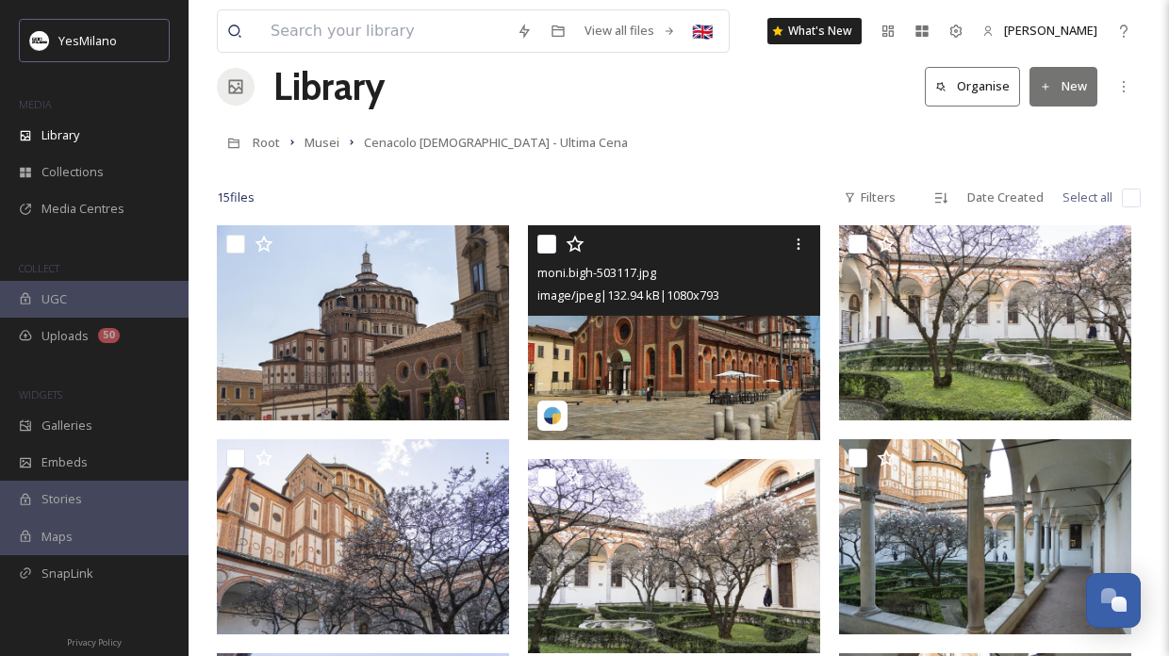
drag, startPoint x: 704, startPoint y: 369, endPoint x: 601, endPoint y: -101, distance: 480.8
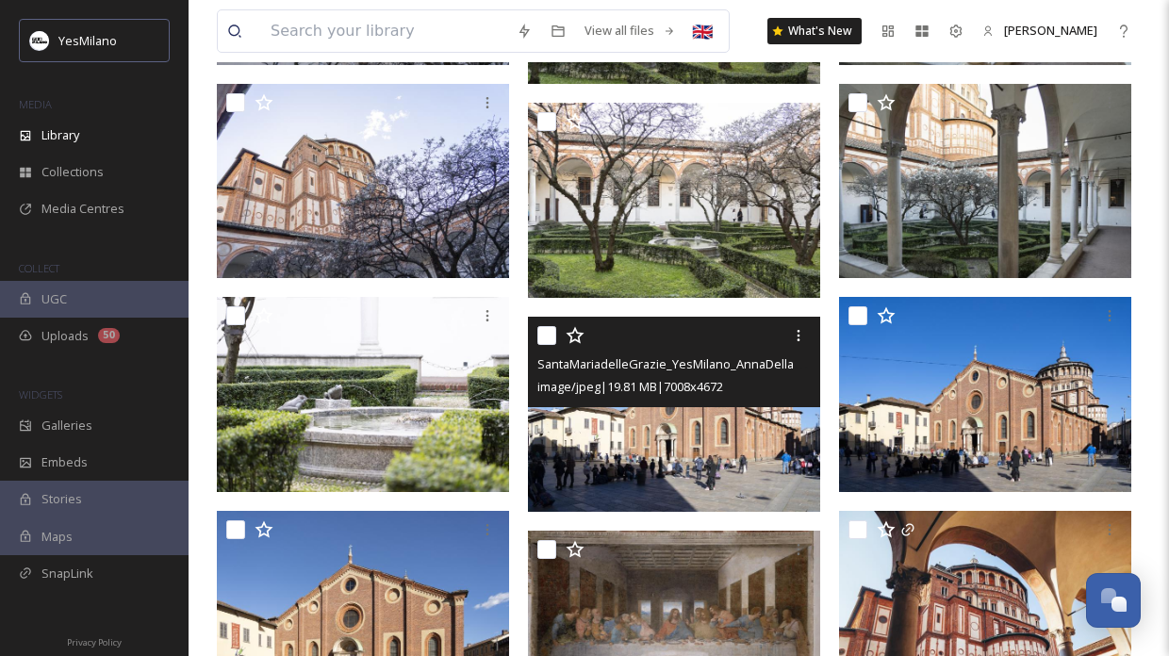
scroll to position [576, 0]
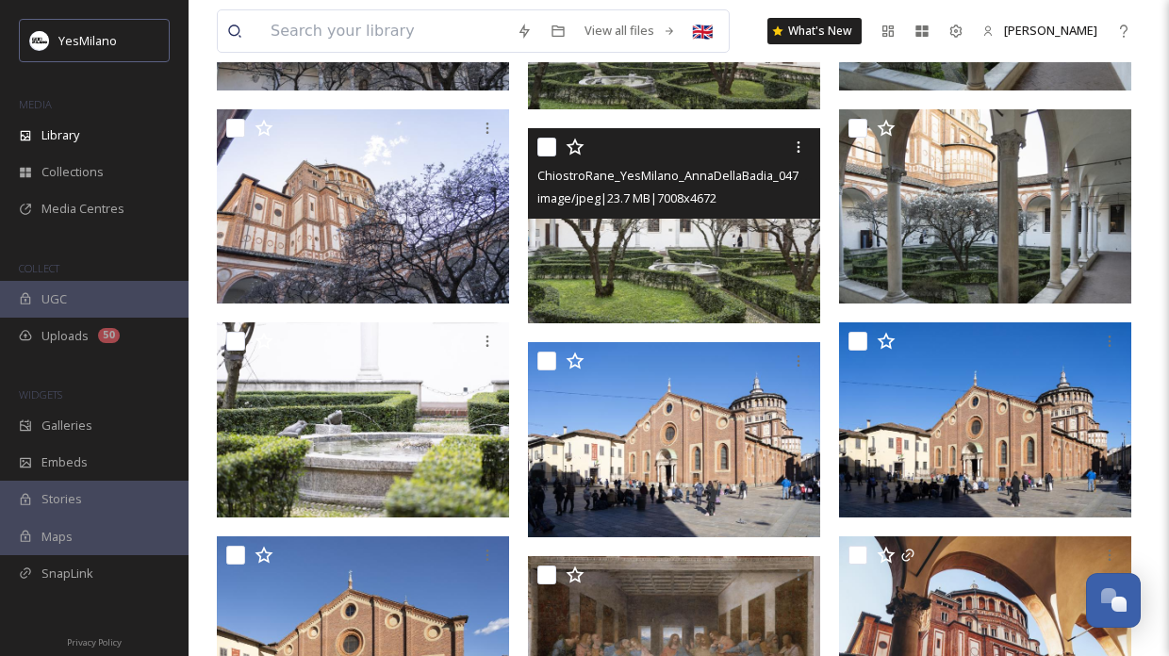
click at [743, 201] on div "image/jpeg | 23.7 MB | 7008 x 4672" at bounding box center [676, 198] width 278 height 23
click at [746, 272] on img at bounding box center [674, 225] width 292 height 195
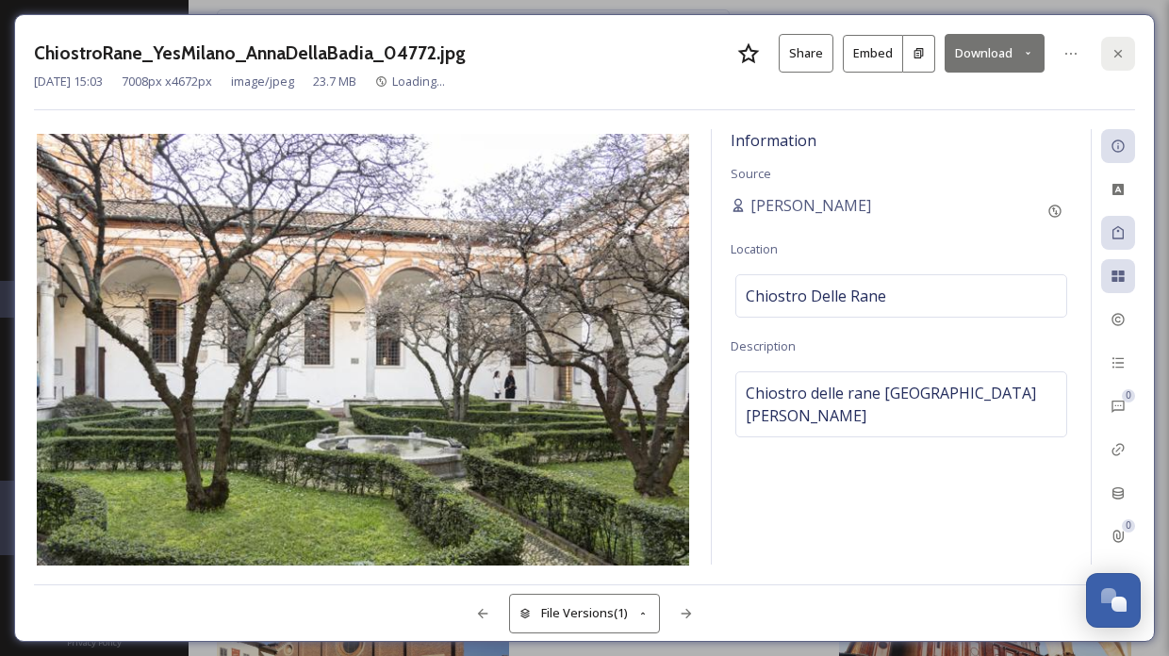
click at [1122, 56] on icon at bounding box center [1118, 53] width 15 height 15
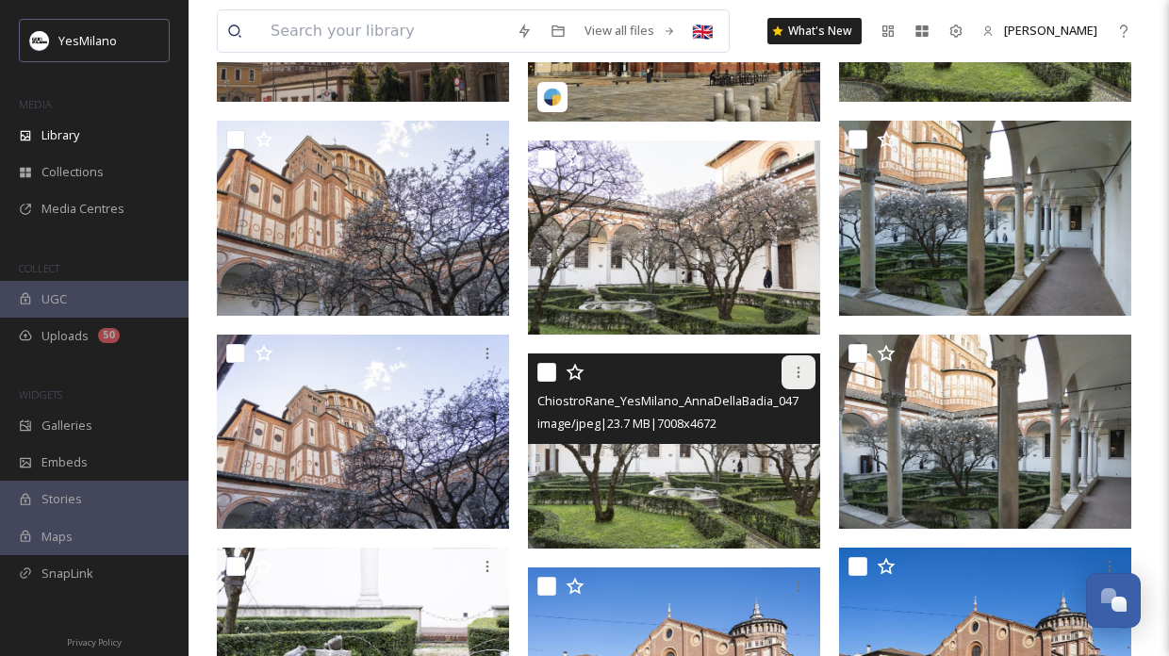
scroll to position [350, 0]
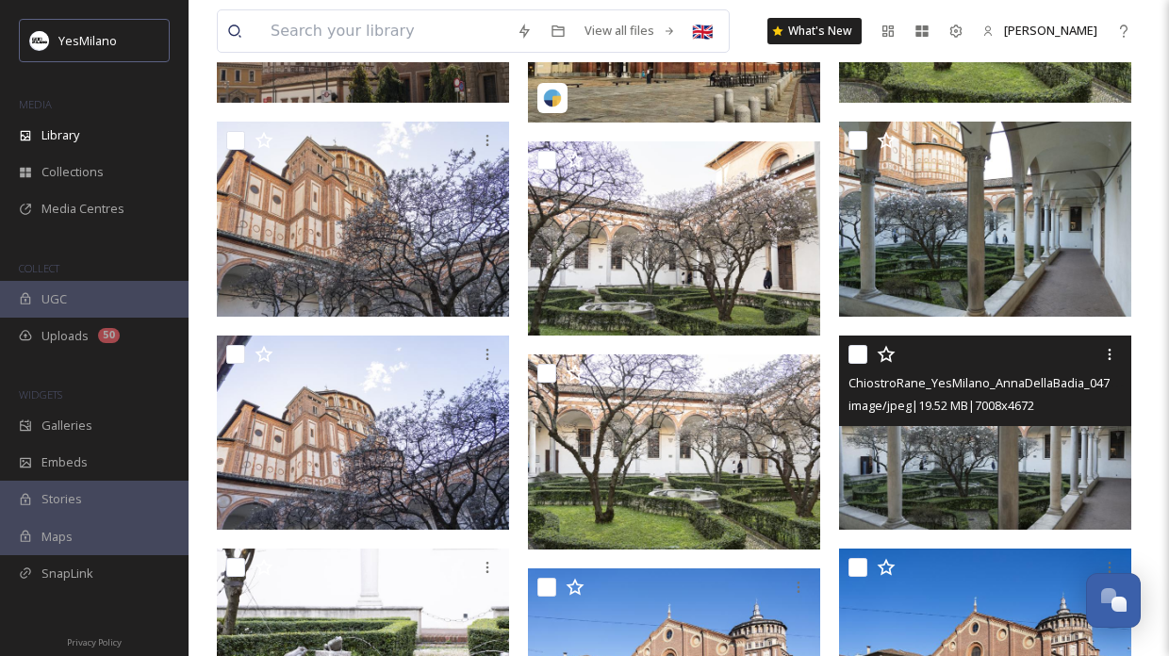
click at [968, 420] on div "ChiostroRane_YesMilano_AnnaDellaBadia_04796.jpg image/jpeg | 19.52 MB | 7008 x …" at bounding box center [985, 381] width 292 height 91
click at [972, 468] on img at bounding box center [985, 432] width 292 height 195
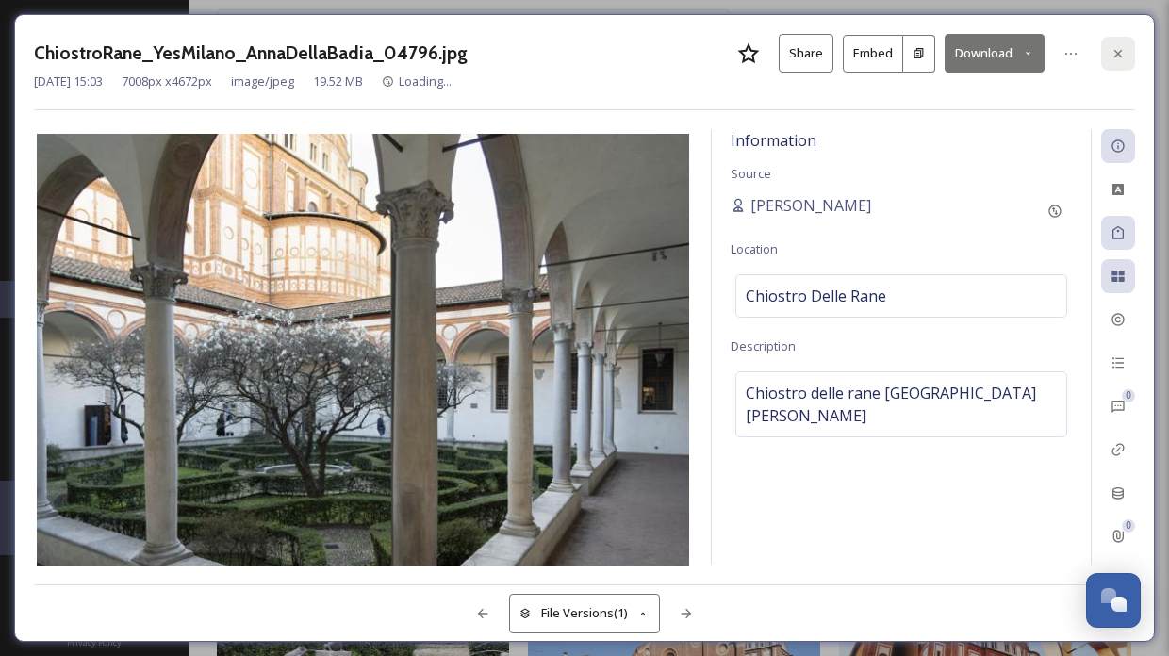
click at [1115, 42] on div at bounding box center [1118, 54] width 34 height 34
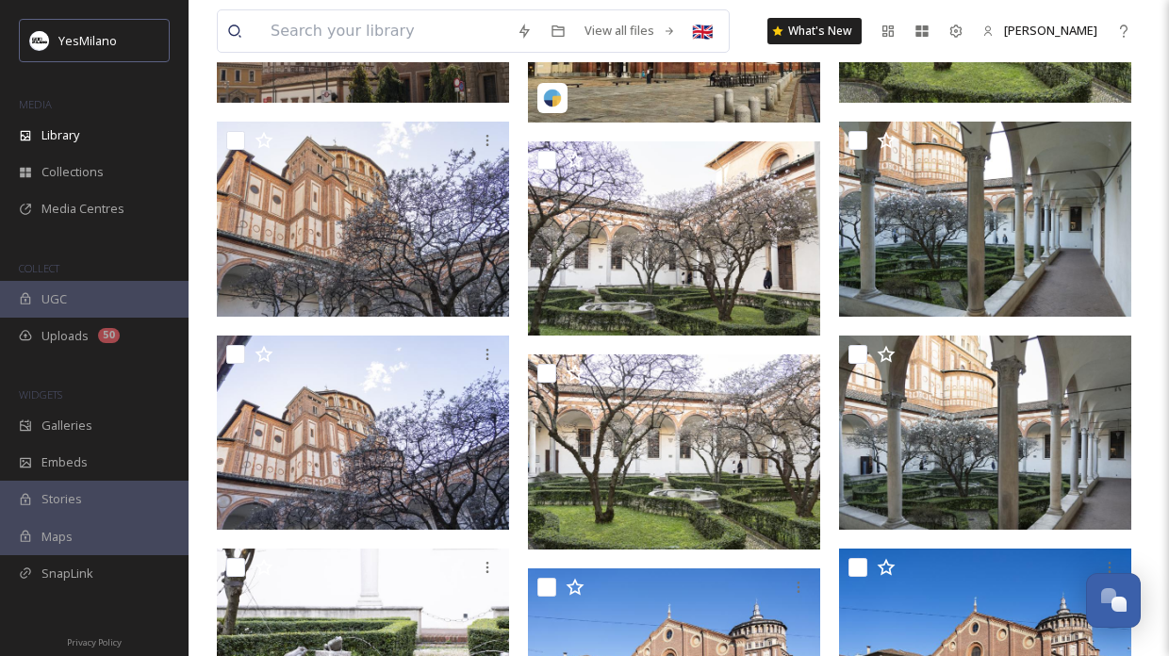
drag, startPoint x: 954, startPoint y: 493, endPoint x: 1287, endPoint y: -376, distance: 930.8
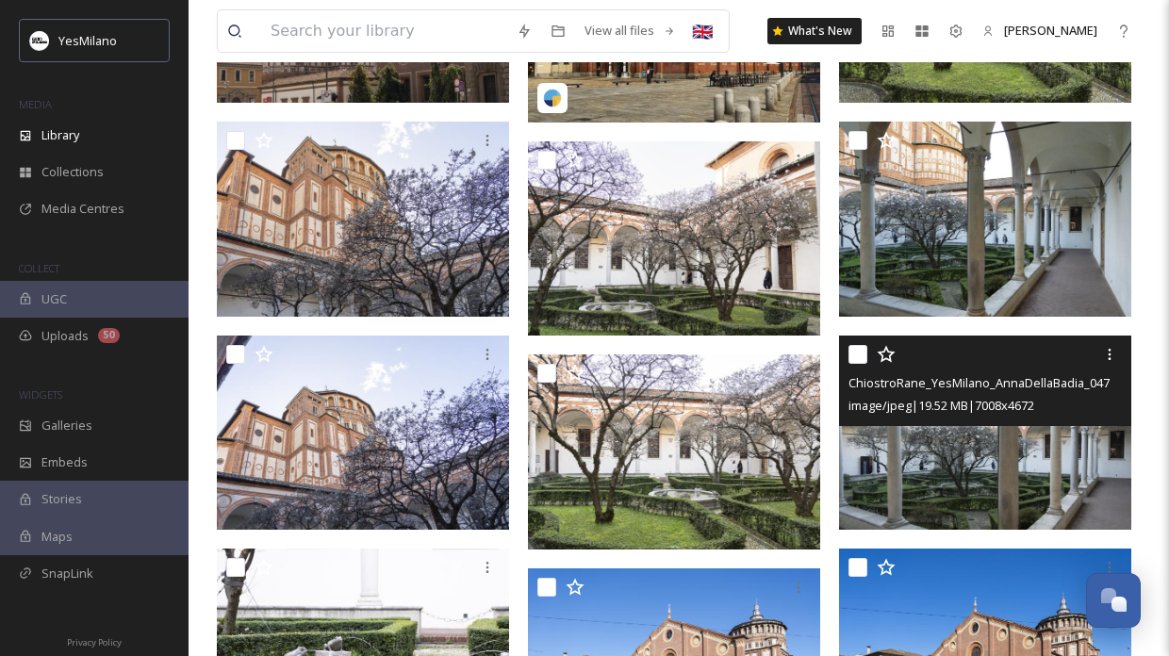
drag, startPoint x: 1021, startPoint y: 466, endPoint x: 886, endPoint y: 459, distance: 135.0
drag, startPoint x: 901, startPoint y: 444, endPoint x: 944, endPoint y: 450, distance: 42.8
click at [973, 438] on img at bounding box center [985, 432] width 292 height 195
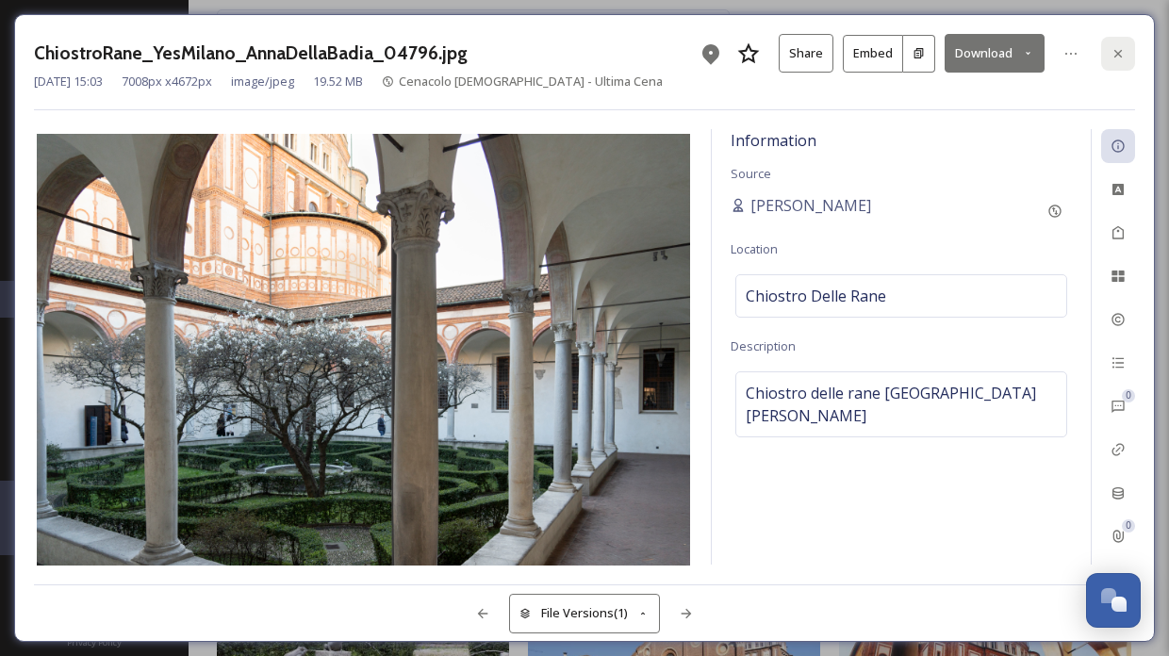
click at [1117, 41] on div at bounding box center [1118, 54] width 34 height 34
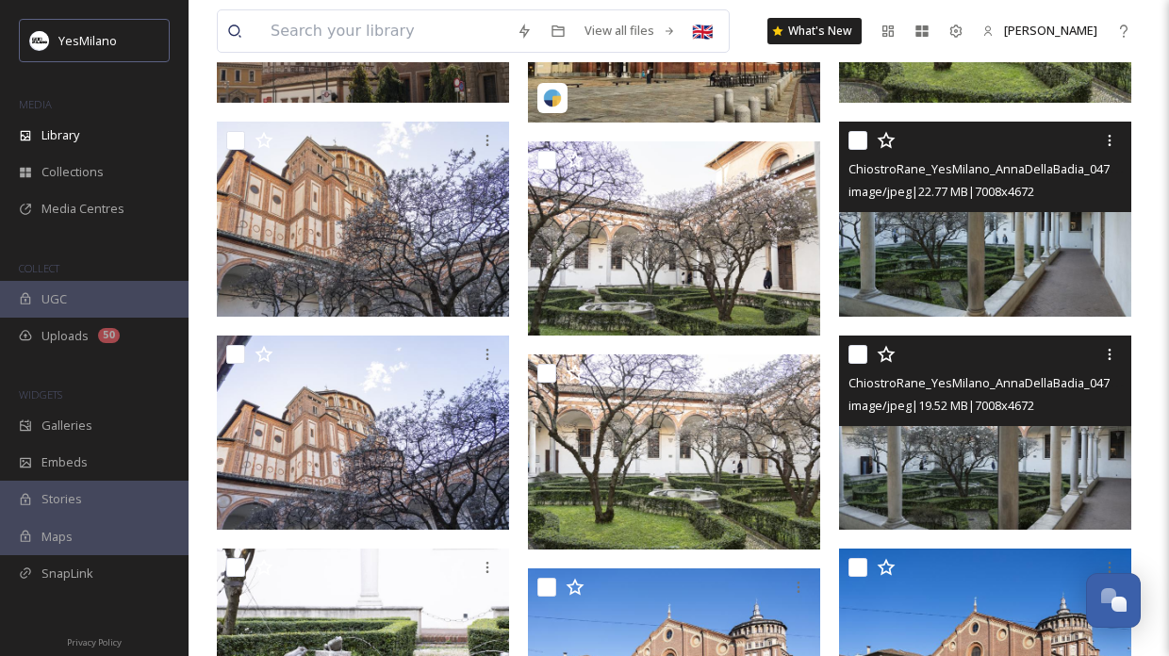
click at [974, 261] on img at bounding box center [985, 219] width 292 height 195
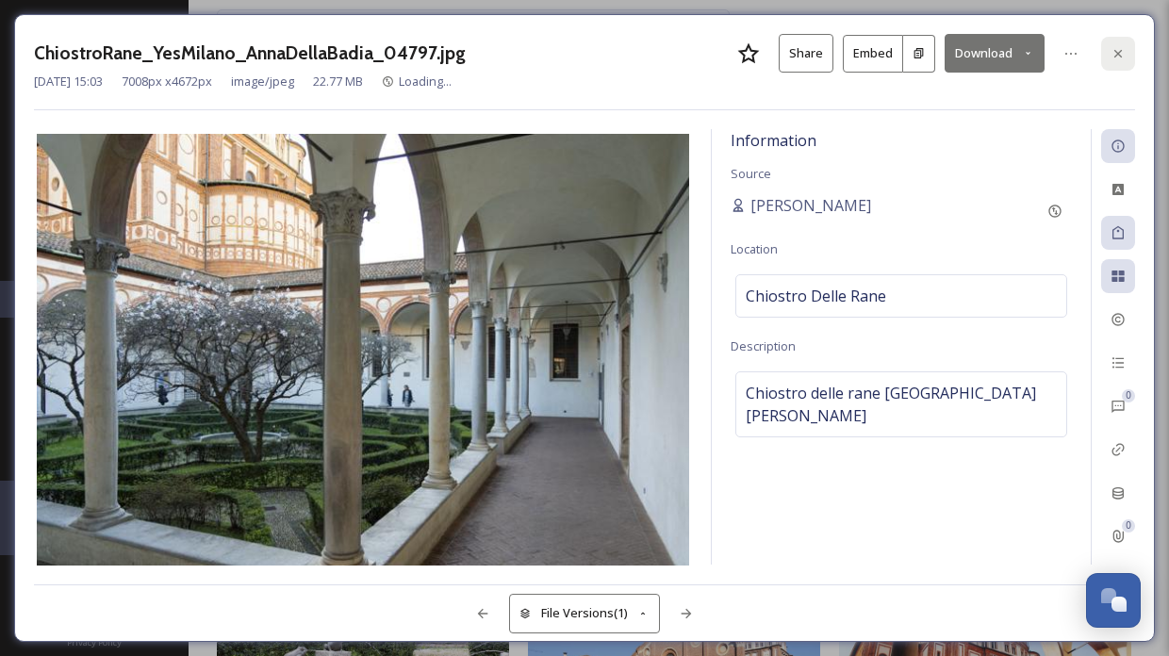
click at [1123, 53] on icon at bounding box center [1118, 53] width 15 height 15
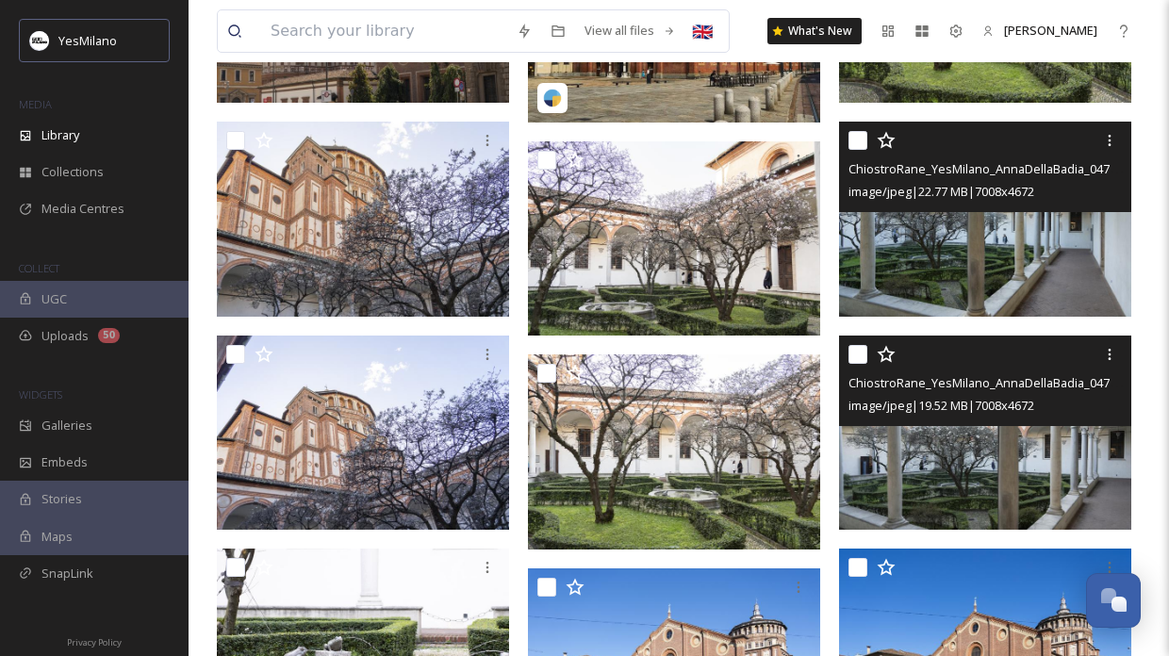
drag, startPoint x: 951, startPoint y: 251, endPoint x: 895, endPoint y: 197, distance: 78.0
drag, startPoint x: 910, startPoint y: 236, endPoint x: 962, endPoint y: 146, distance: 103.5
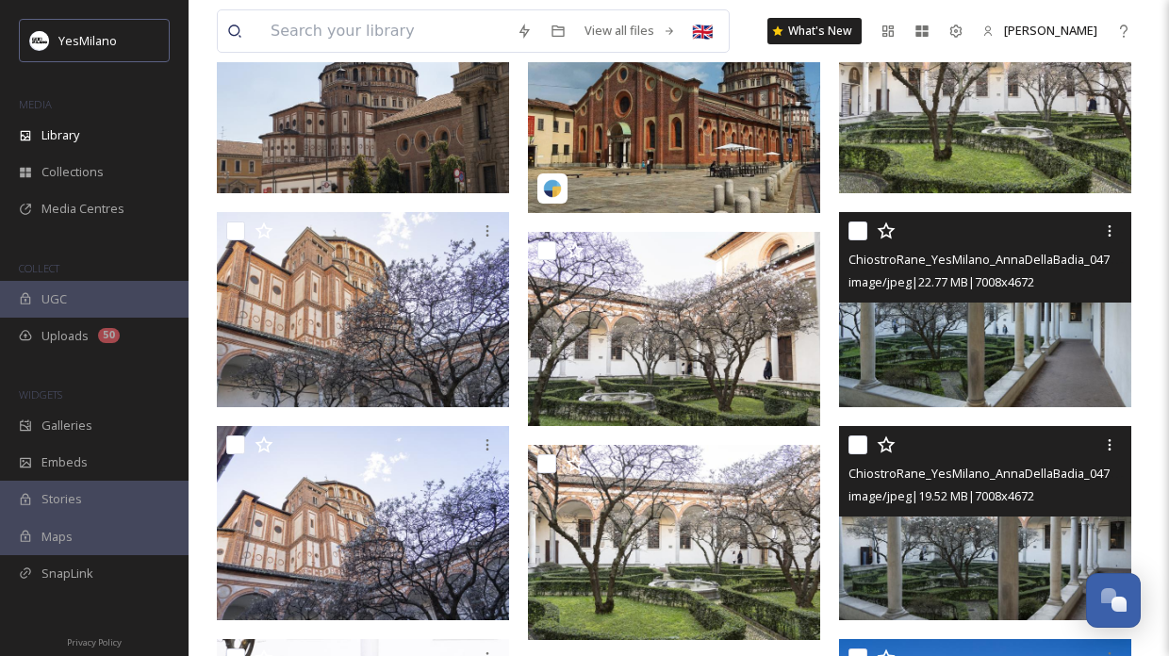
scroll to position [257, 0]
